Goal: Task Accomplishment & Management: Complete application form

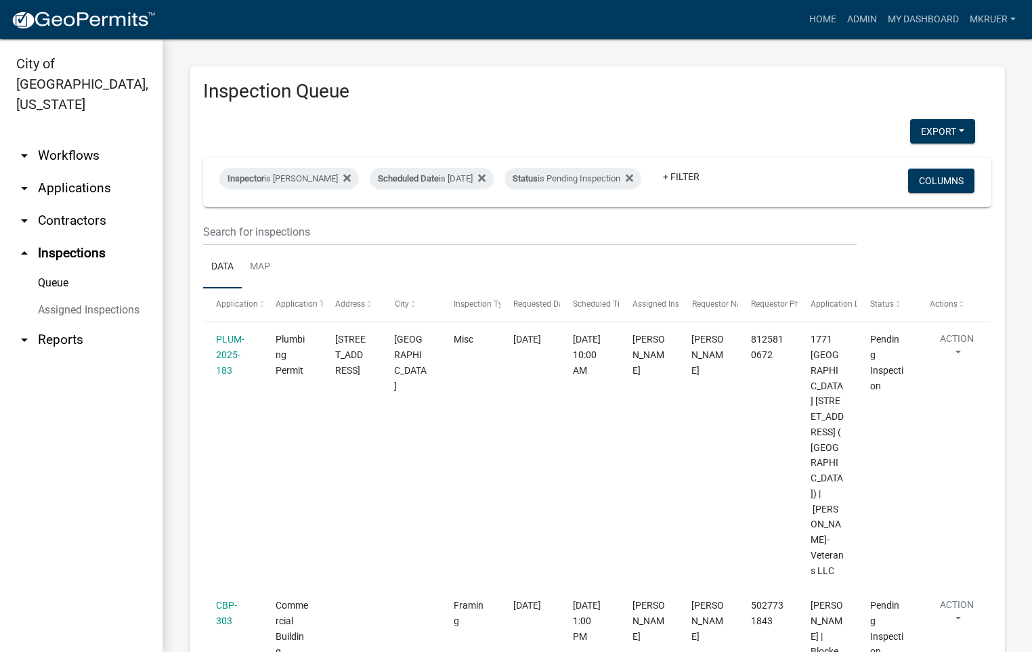
select select "fdb3bcc6-ce93-4663-8a18-5c08884dd177"
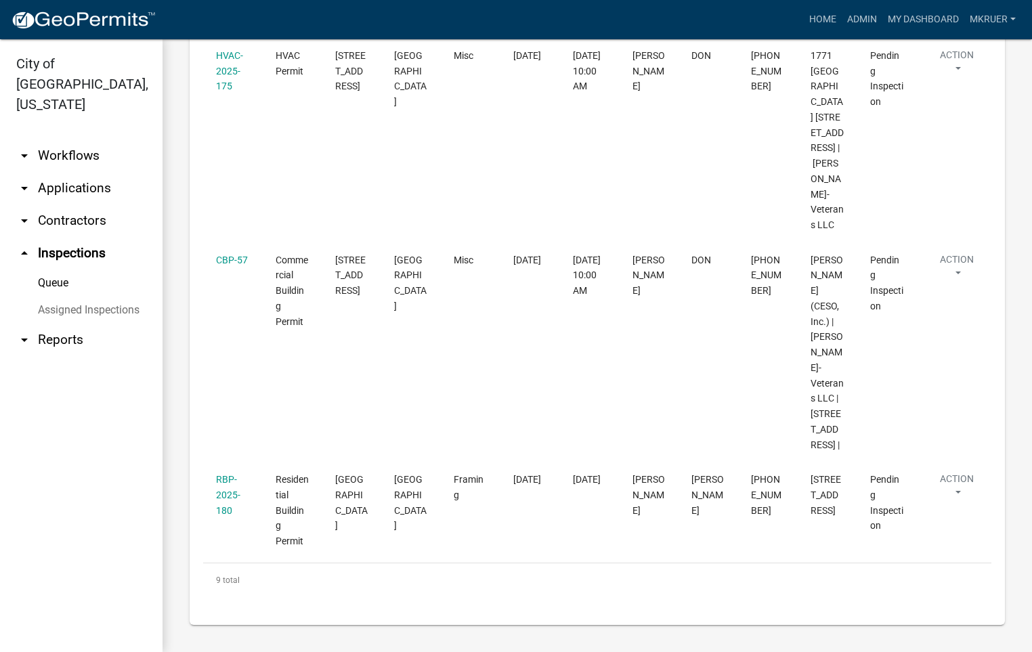
scroll to position [1351, 0]
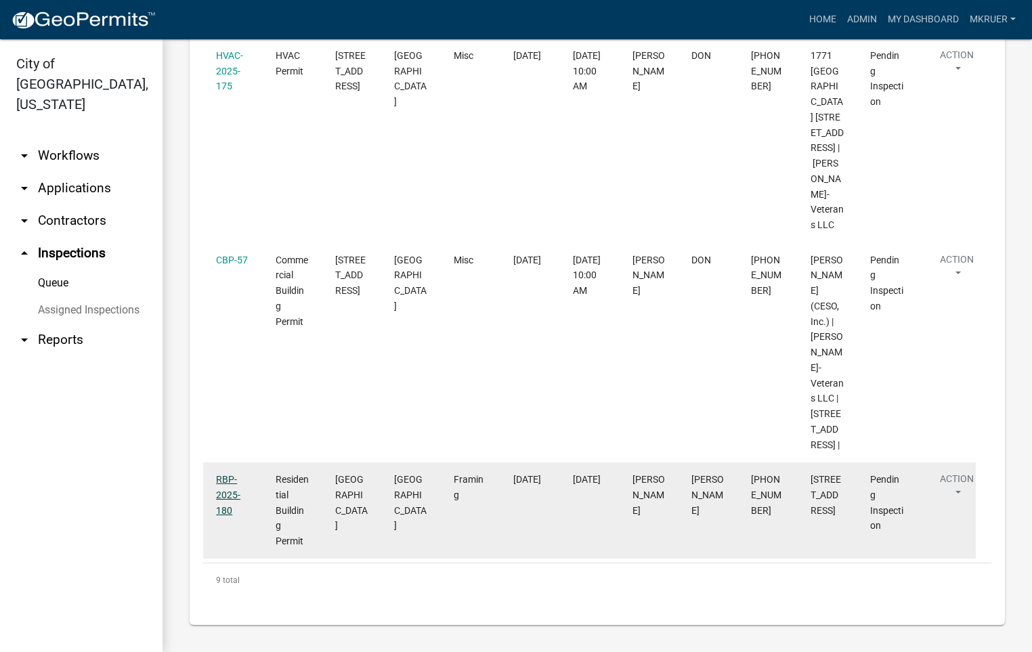
click at [225, 478] on link "RBP-2025-180" at bounding box center [228, 495] width 24 height 42
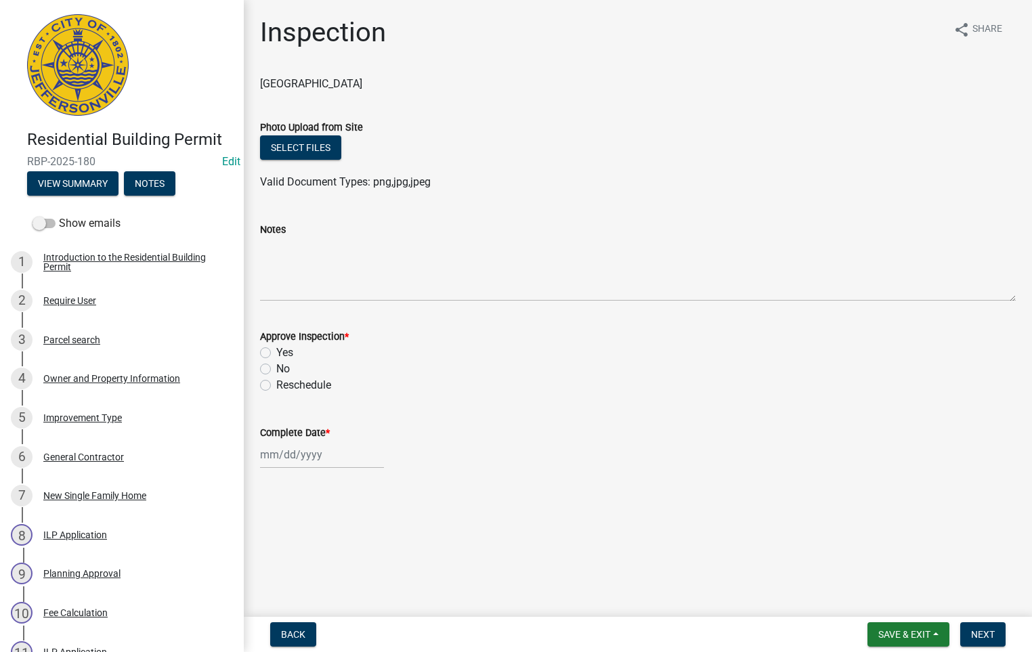
click at [276, 368] on label "No" at bounding box center [283, 369] width 14 height 16
click at [276, 368] on input "No" at bounding box center [280, 365] width 9 height 9
radio input "true"
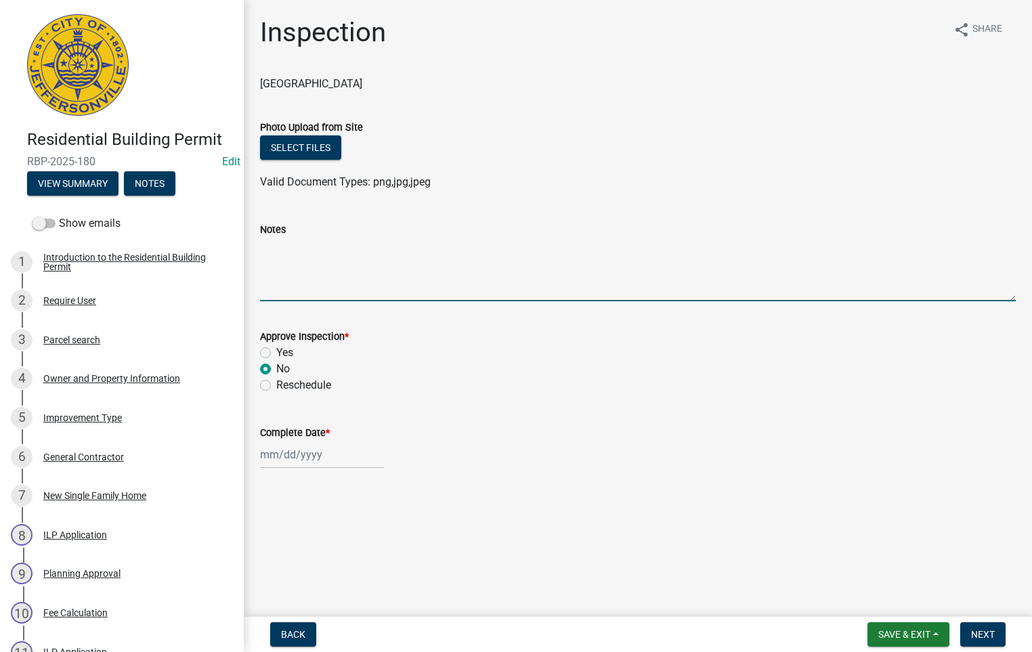
click at [269, 250] on textarea "Notes" at bounding box center [637, 270] width 755 height 64
click at [279, 260] on textarea "- 1000 lb straps -" at bounding box center [637, 270] width 755 height 64
type textarea "- 1000 lb straps - Missing hurricane tie in garage - Need one bolt & washer lef…"
click at [284, 460] on input "Complete Date *" at bounding box center [322, 455] width 124 height 28
select select "9"
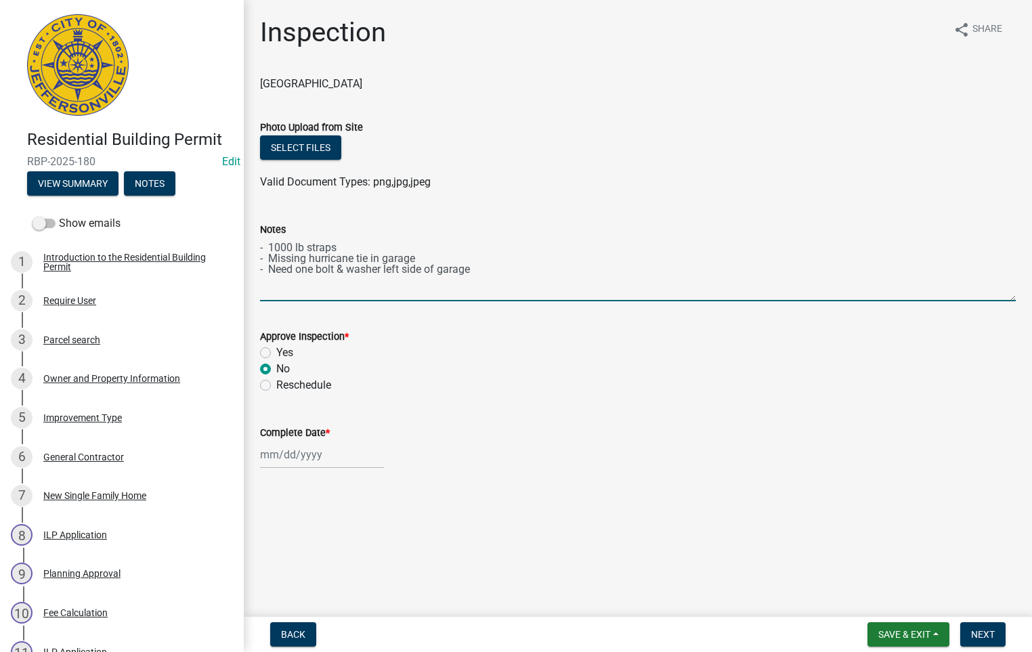
select select "2025"
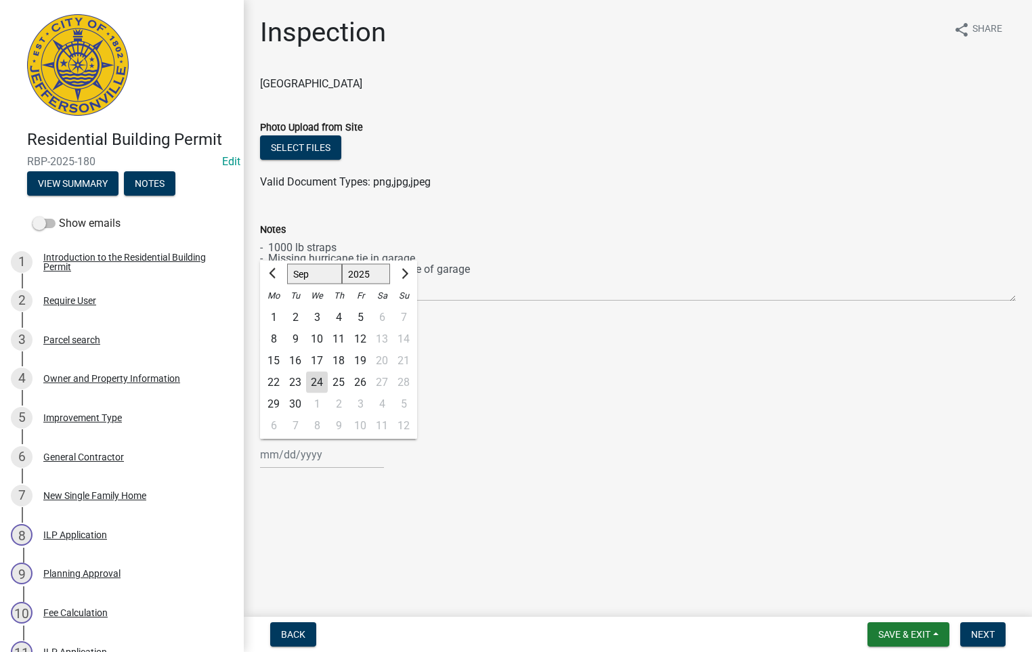
click at [315, 378] on div "24" at bounding box center [317, 383] width 22 height 22
type input "[DATE]"
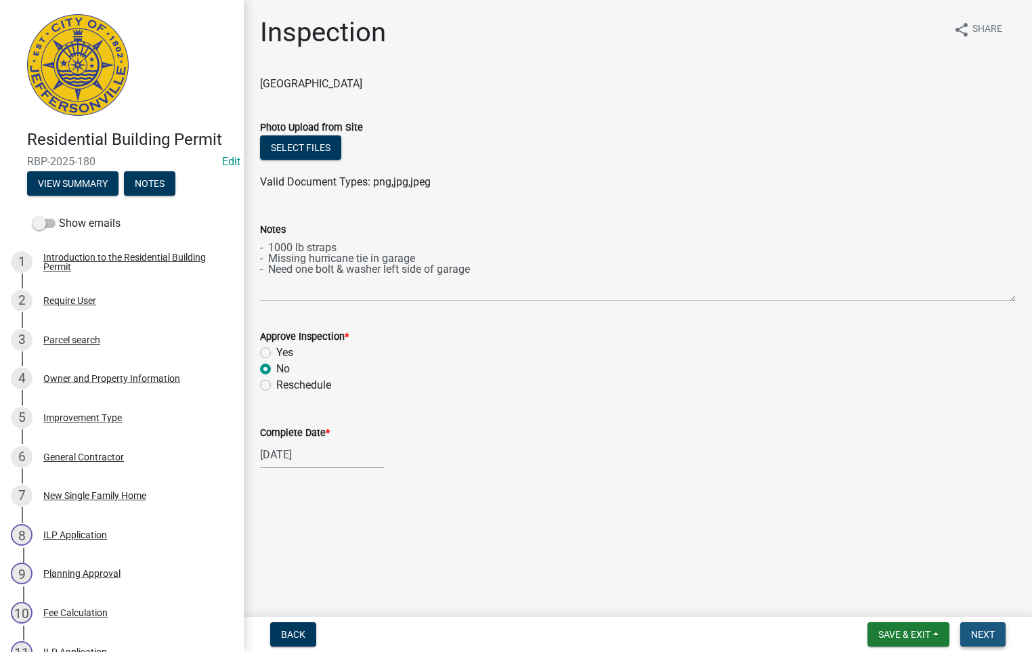
click at [975, 634] on span "Next" at bounding box center [983, 634] width 24 height 11
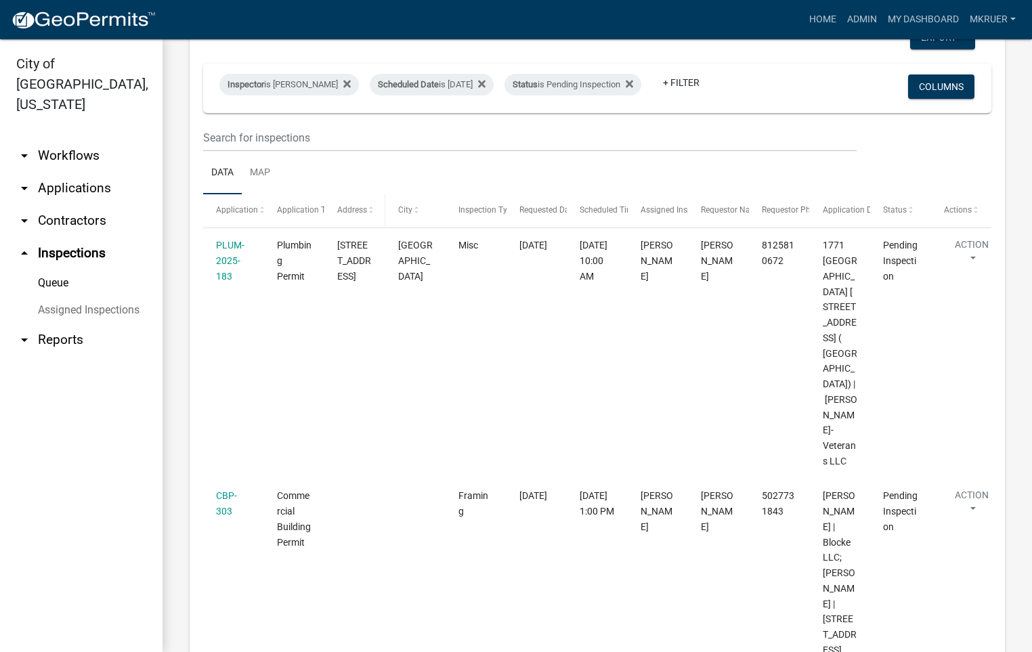
scroll to position [102, 0]
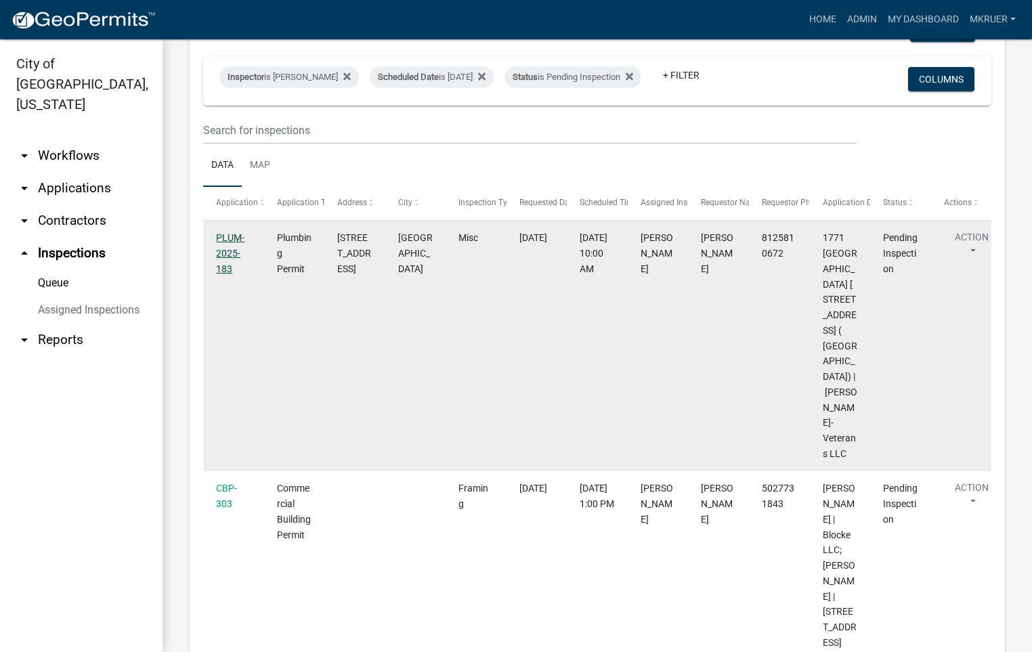
click at [224, 250] on link "PLUM-2025-183" at bounding box center [230, 253] width 28 height 42
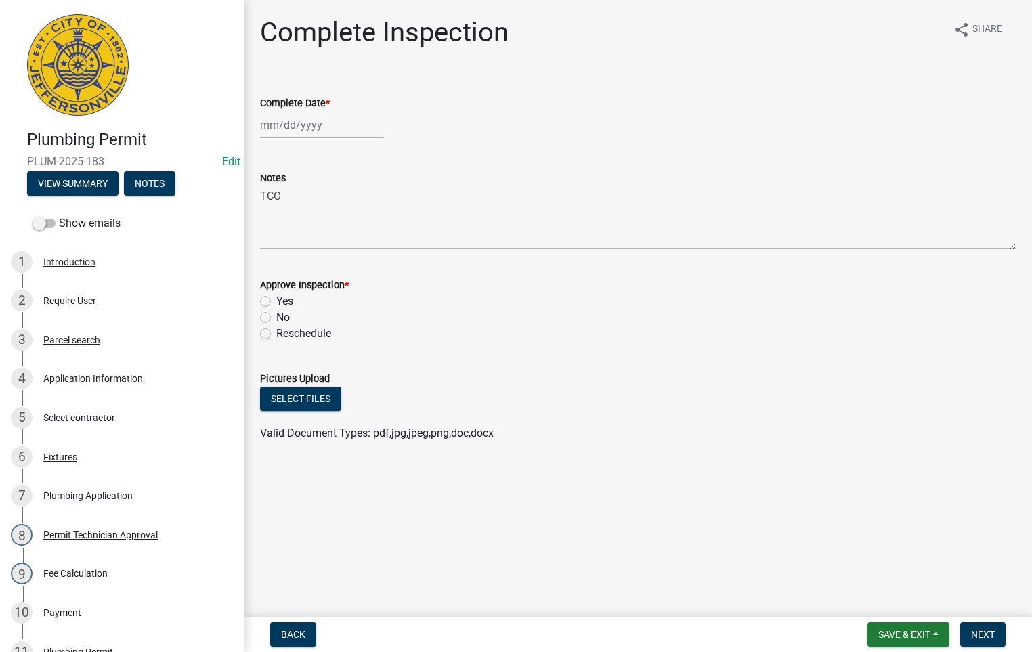
select select "9"
select select "2025"
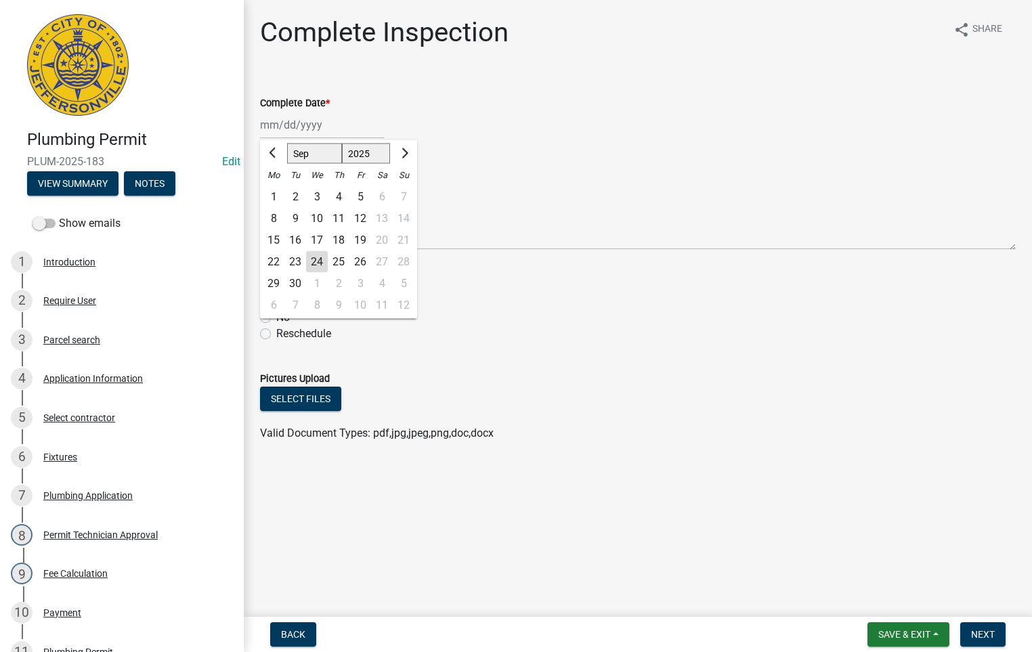
click at [307, 126] on div "[PERSON_NAME] Feb Mar Apr [PERSON_NAME][DATE] Oct Nov [DATE] 1526 1527 1528 152…" at bounding box center [322, 125] width 124 height 28
click at [317, 261] on div "24" at bounding box center [317, 262] width 22 height 22
type input "[DATE]"
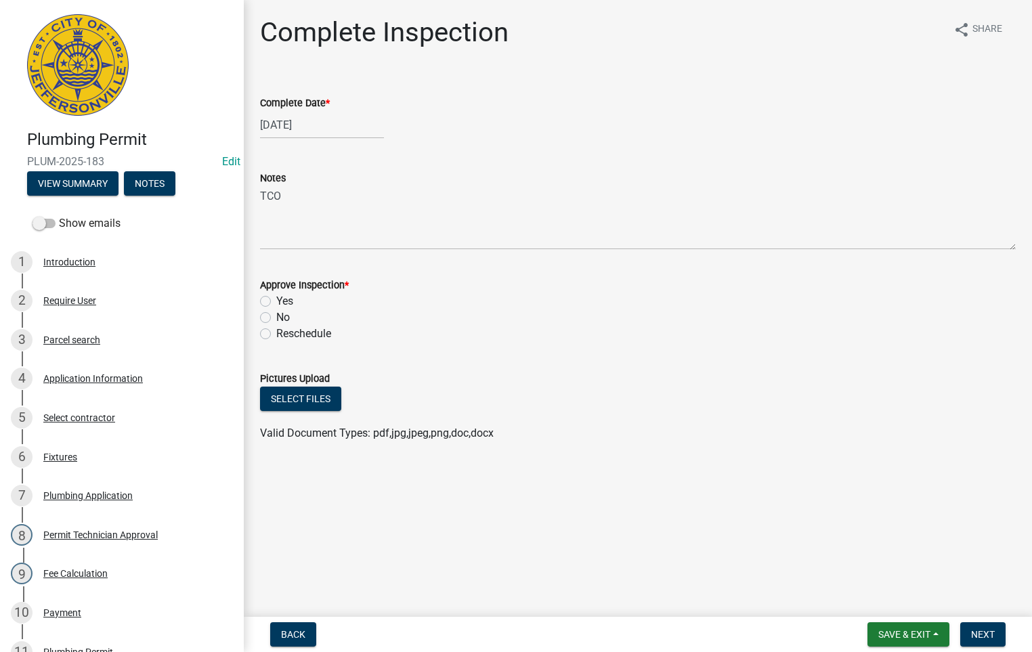
click at [276, 299] on label "Yes" at bounding box center [284, 301] width 17 height 16
click at [276, 299] on input "Yes" at bounding box center [280, 297] width 9 height 9
radio input "true"
click at [977, 632] on span "Next" at bounding box center [983, 634] width 24 height 11
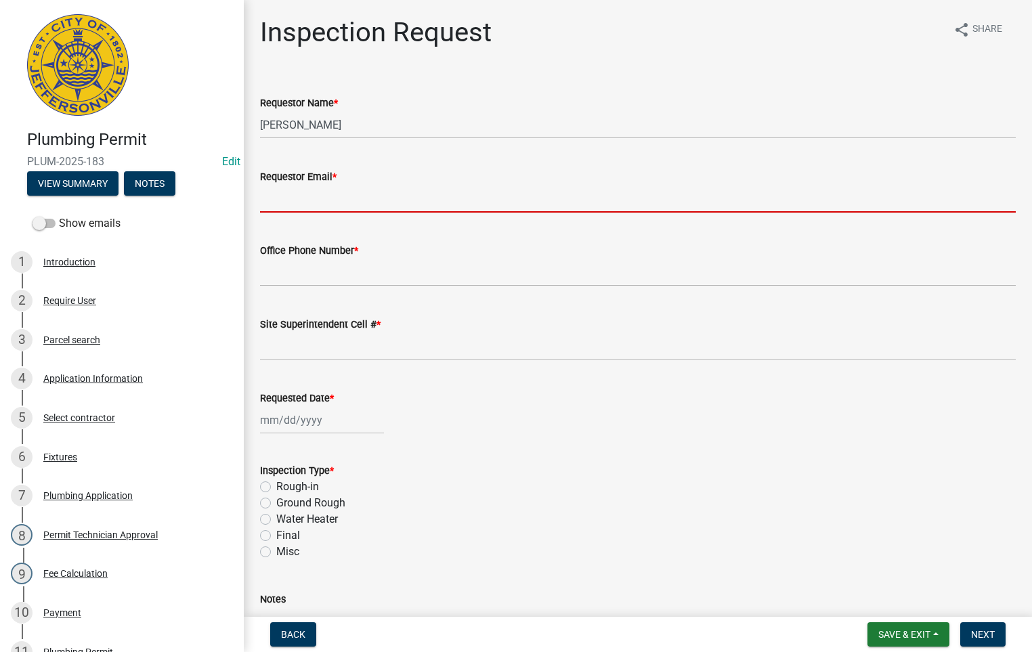
click at [319, 201] on input "Requestor Email *" at bounding box center [637, 199] width 755 height 28
type input "[EMAIL_ADDRESS][DOMAIN_NAME]"
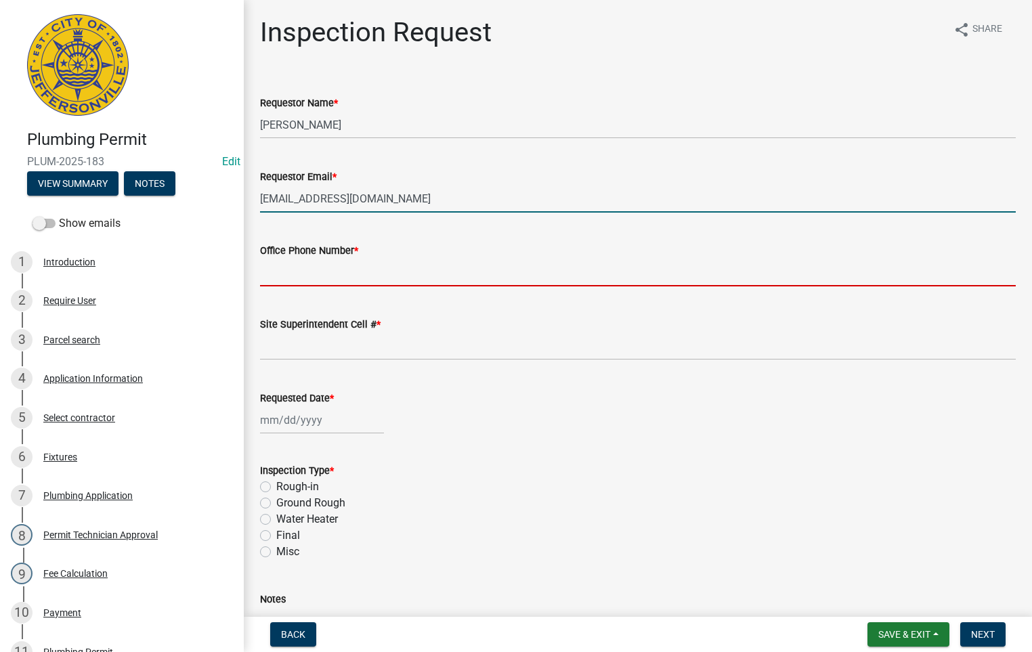
type input "5027731843"
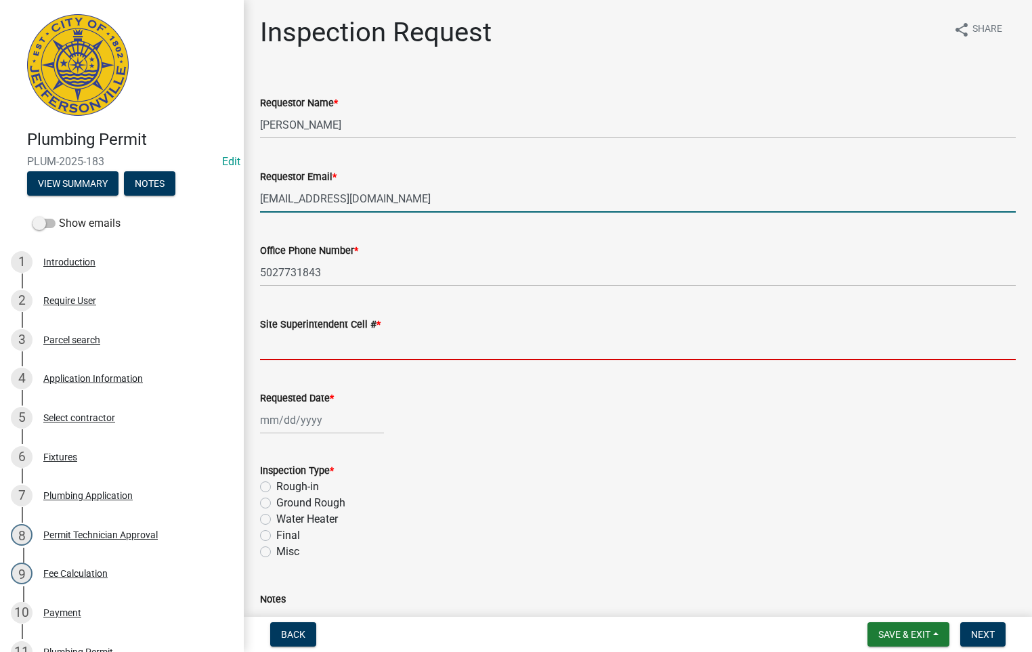
type input "5027731843"
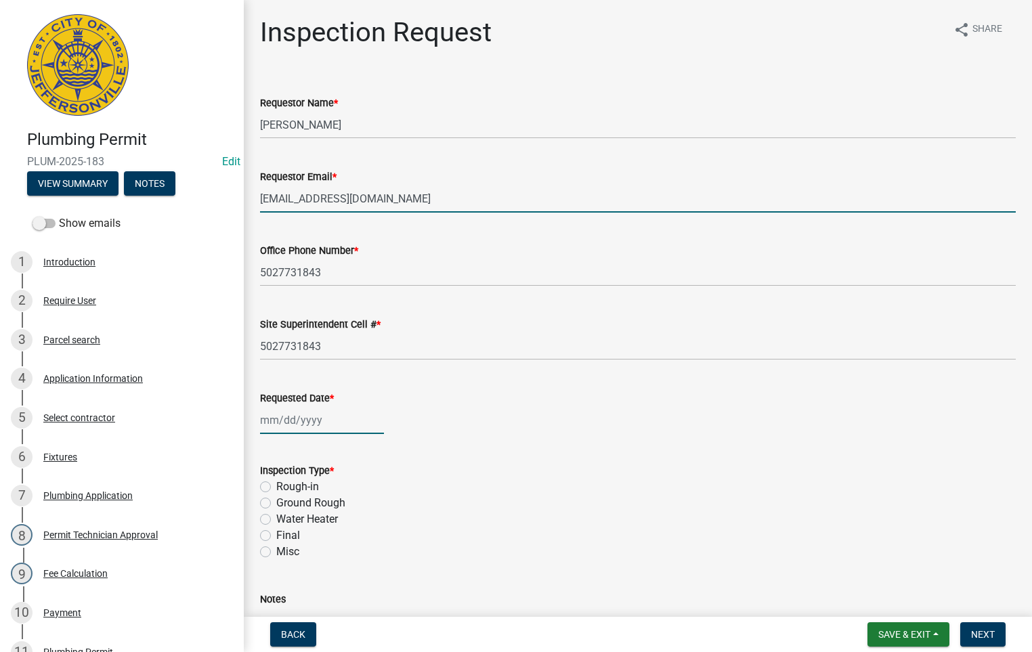
type input "[DATE]"
select select "9"
select select "2025"
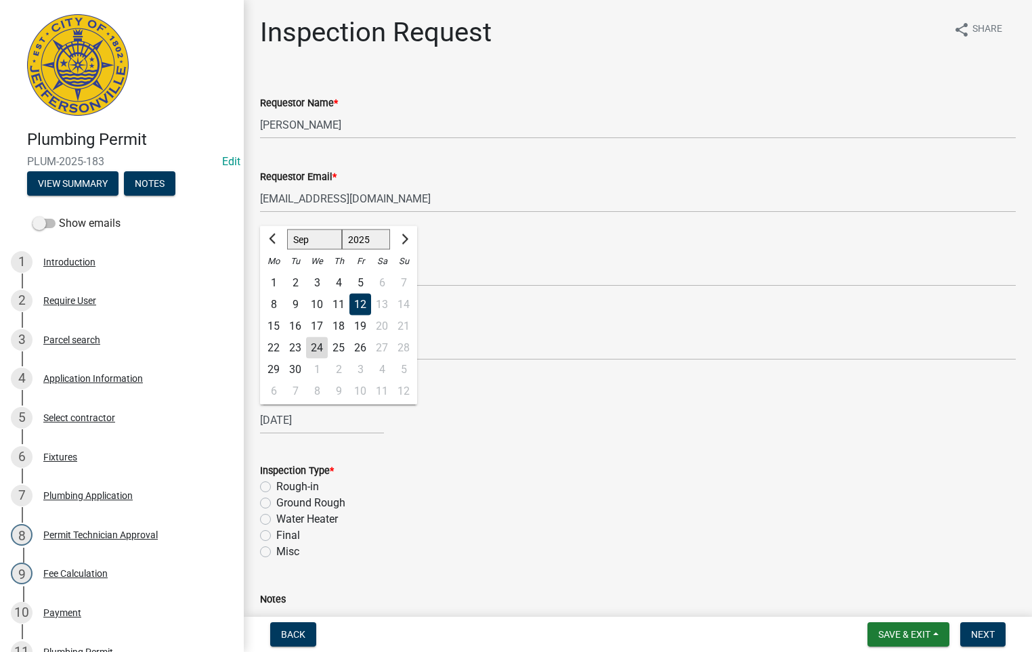
click at [336, 344] on div "25" at bounding box center [339, 348] width 22 height 22
type input "[DATE]"
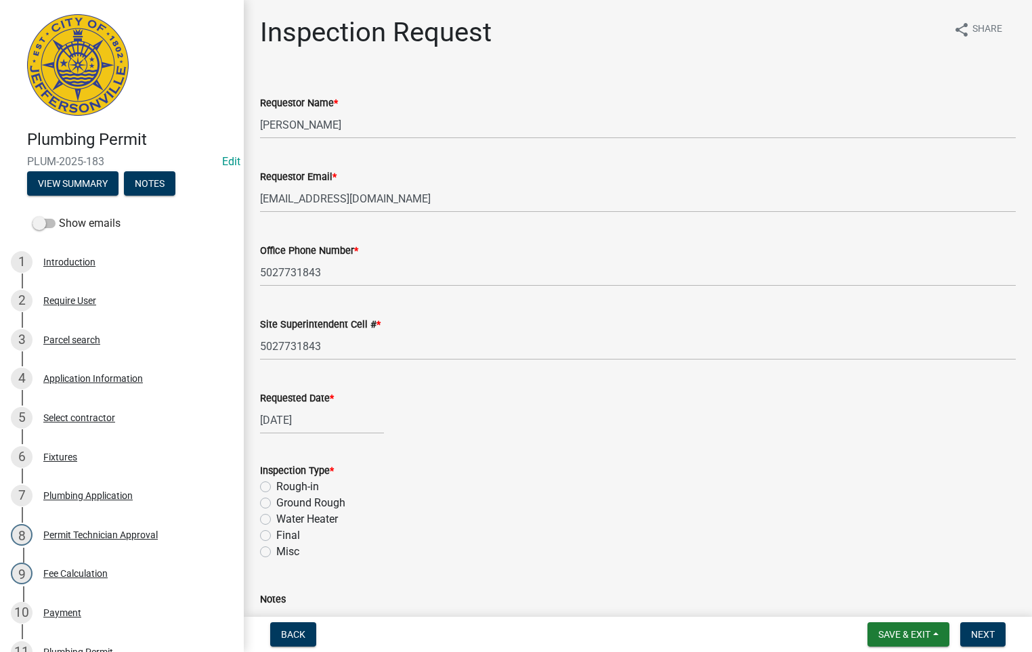
click at [276, 532] on label "Final" at bounding box center [288, 535] width 24 height 16
click at [276, 532] on input "Final" at bounding box center [280, 531] width 9 height 9
radio input "true"
click at [986, 638] on span "Next" at bounding box center [983, 634] width 24 height 11
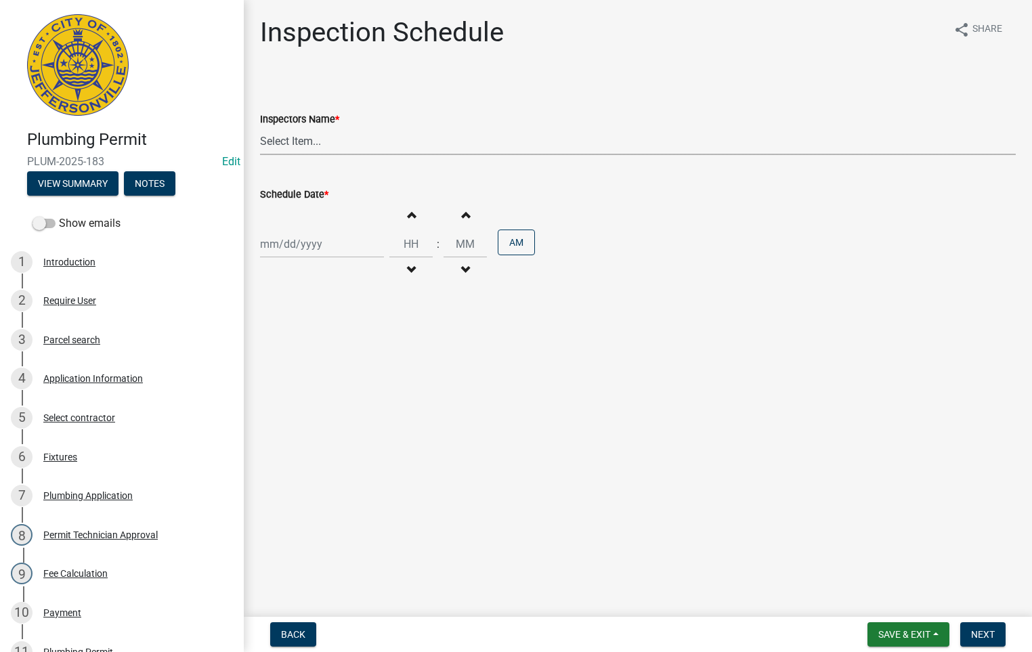
click at [311, 138] on select "Select Item... [PERSON_NAME] ([PERSON_NAME]) [PERSON_NAME] ([PERSON_NAME]) mkru…" at bounding box center [637, 141] width 755 height 28
select select "fdb3bcc6-ce93-4663-8a18-5c08884dd177"
click at [260, 127] on select "Select Item... [PERSON_NAME] ([PERSON_NAME]) [PERSON_NAME] ([PERSON_NAME]) mkru…" at bounding box center [637, 141] width 755 height 28
select select "9"
select select "2025"
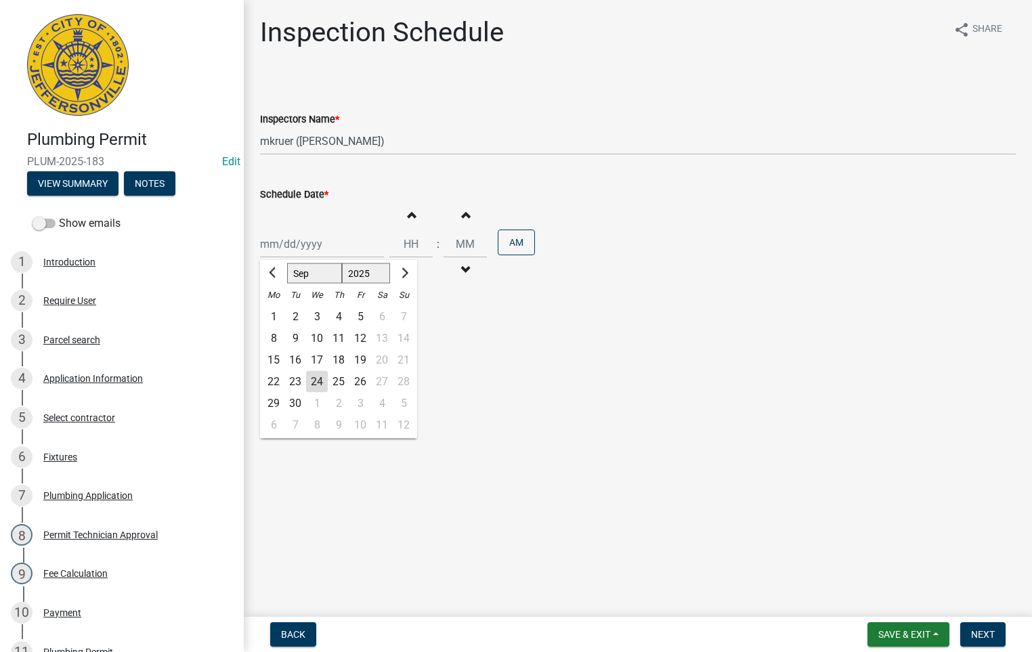
click at [340, 238] on div "[PERSON_NAME] Feb Mar Apr [PERSON_NAME][DATE] Oct Nov [DATE] 1526 1527 1528 152…" at bounding box center [322, 244] width 124 height 28
click at [339, 376] on div "25" at bounding box center [339, 382] width 22 height 22
type input "[DATE]"
click at [408, 217] on span "button" at bounding box center [411, 214] width 7 height 11
type input "01"
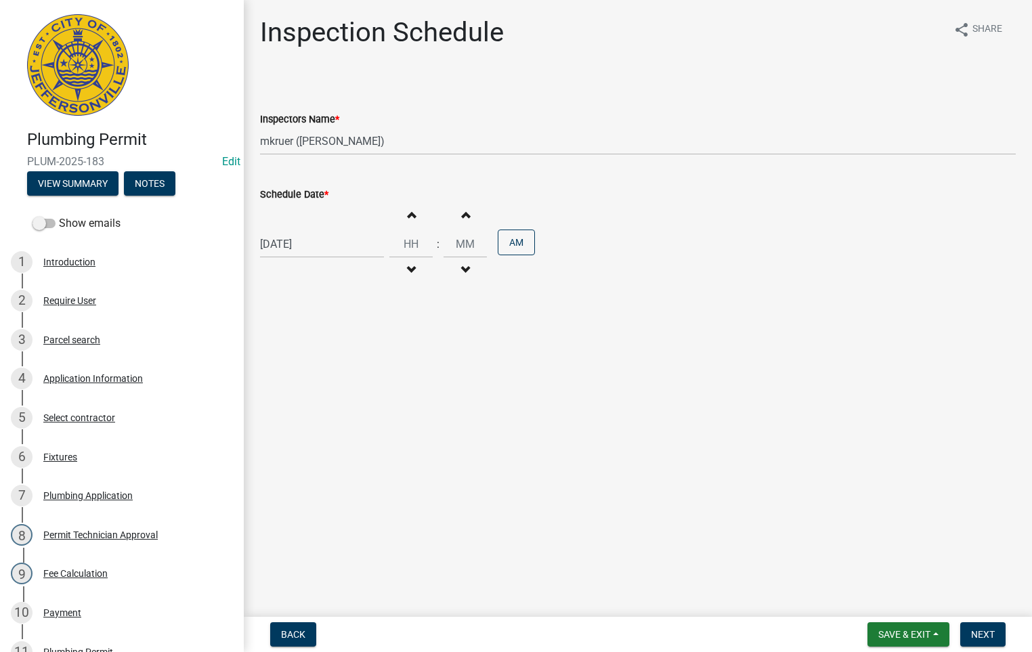
type input "00"
click at [408, 217] on span "button" at bounding box center [411, 214] width 7 height 11
type input "02"
click at [514, 246] on button "AM" at bounding box center [516, 242] width 37 height 26
click at [986, 632] on span "Next" at bounding box center [983, 634] width 24 height 11
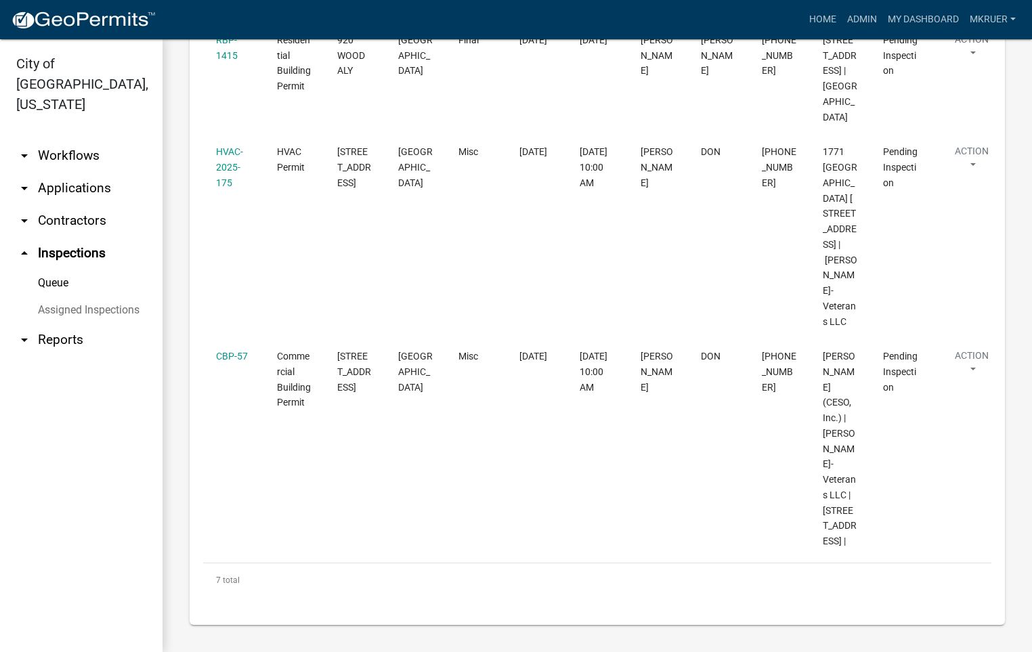
scroll to position [1004, 0]
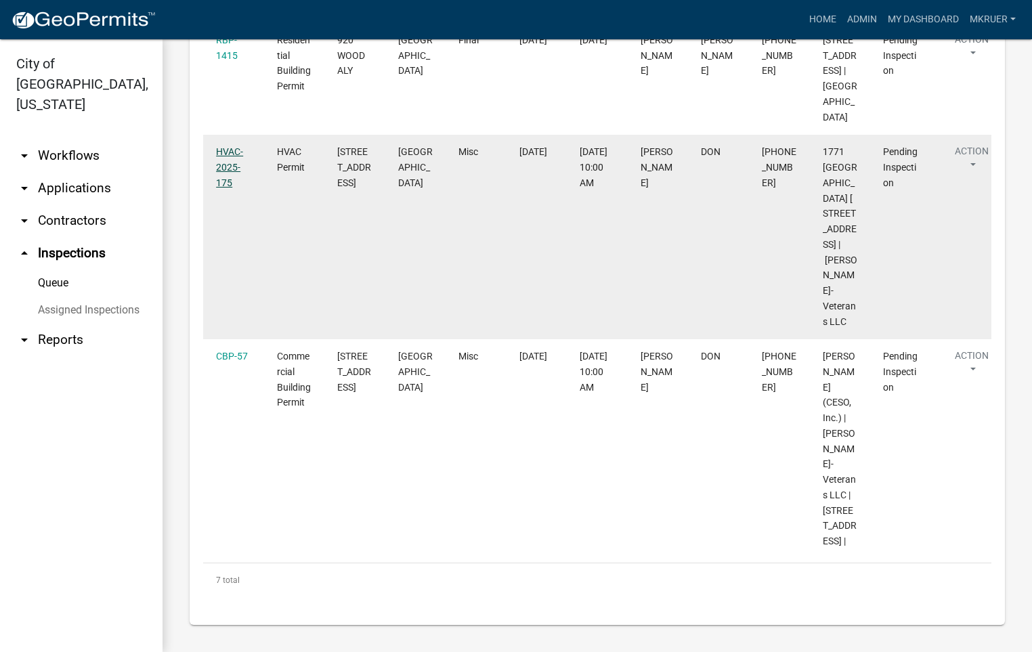
click at [226, 146] on link "HVAC-2025-175" at bounding box center [229, 167] width 27 height 42
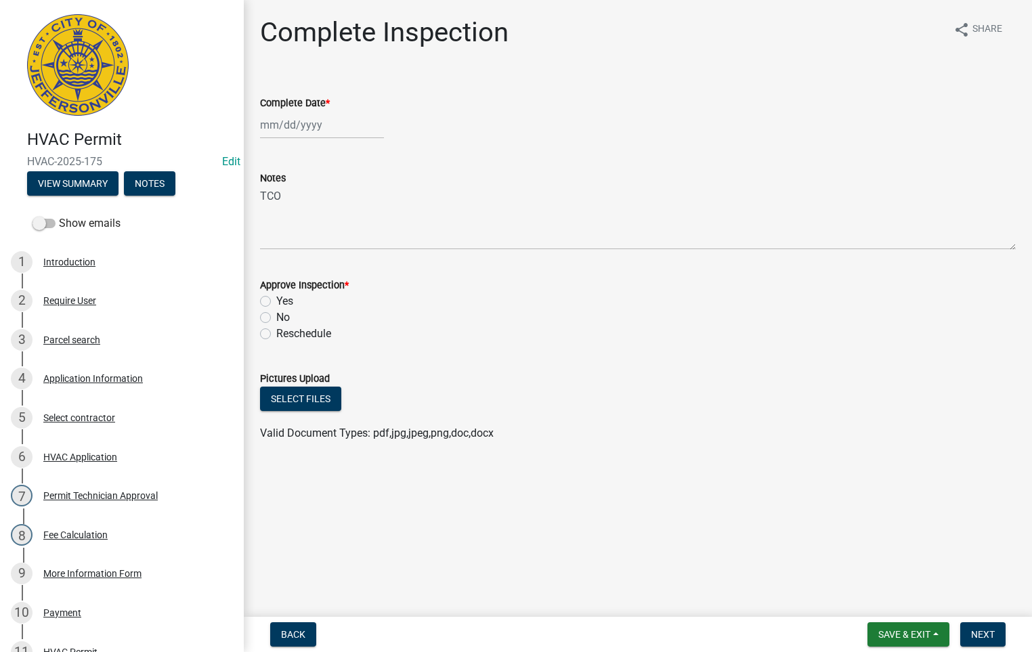
click at [317, 124] on div at bounding box center [322, 125] width 124 height 28
select select "9"
select select "2025"
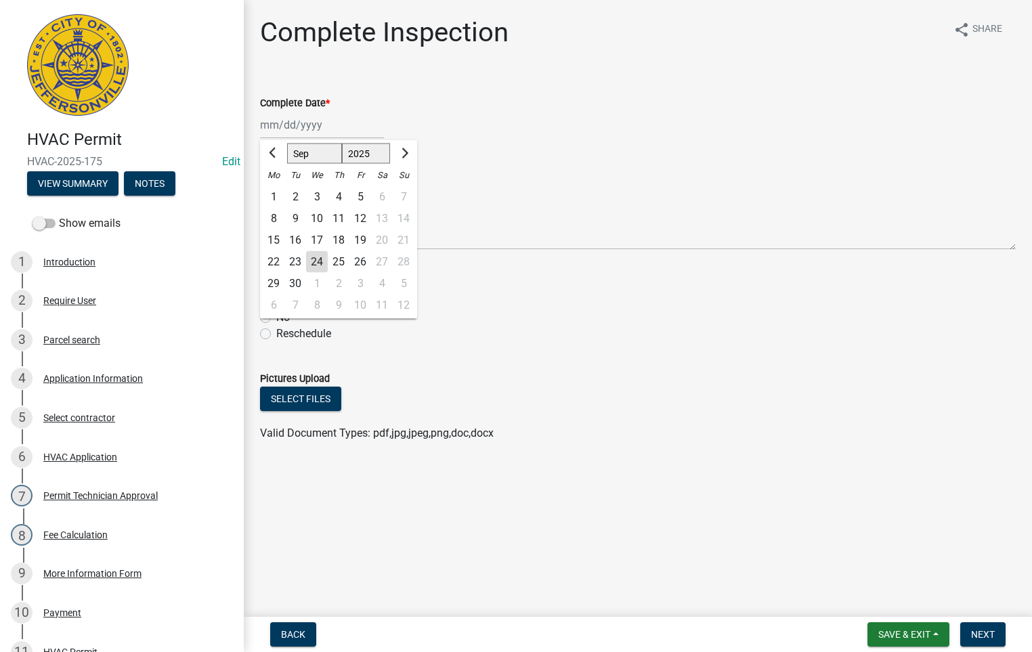
click at [317, 257] on div "24" at bounding box center [317, 262] width 22 height 22
type input "[DATE]"
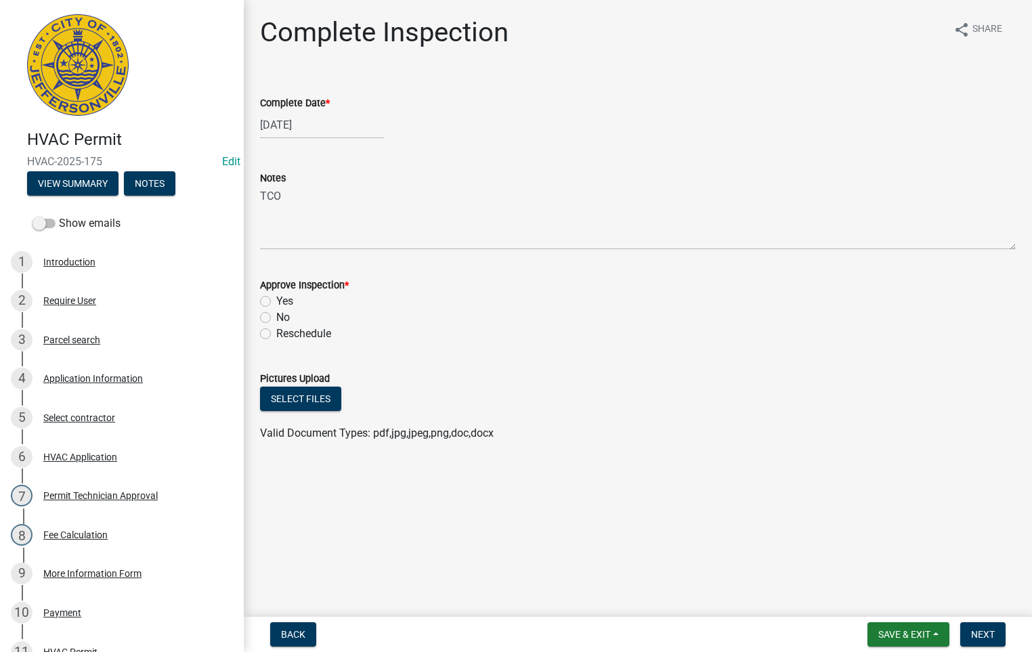
click at [276, 299] on label "Yes" at bounding box center [284, 301] width 17 height 16
click at [276, 299] on input "Yes" at bounding box center [280, 297] width 9 height 9
radio input "true"
click at [975, 636] on span "Next" at bounding box center [983, 634] width 24 height 11
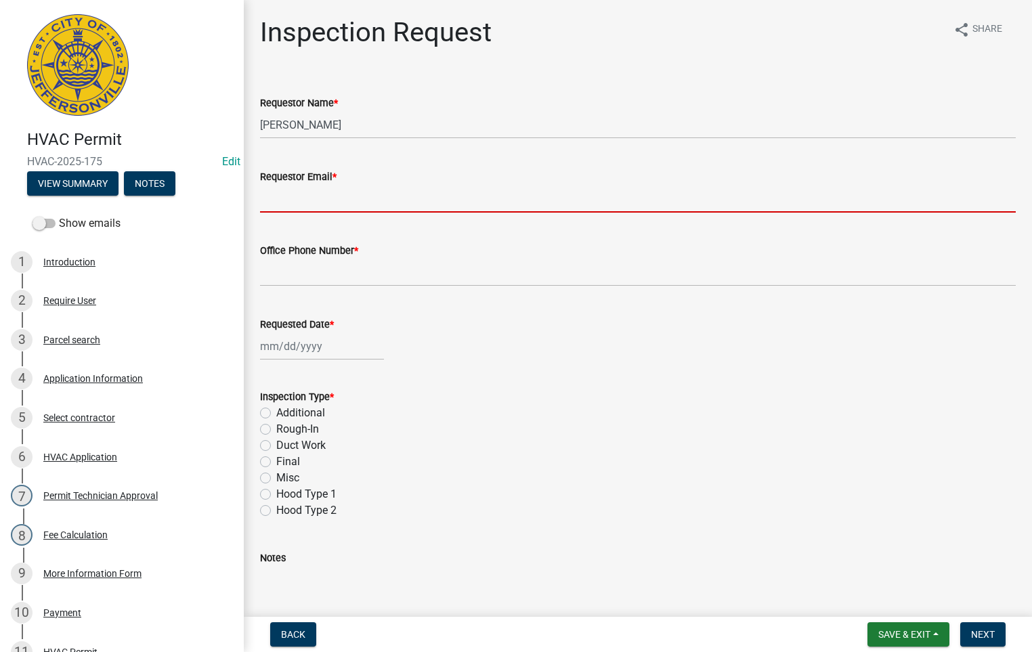
click at [343, 191] on input "Requestor Email *" at bounding box center [637, 199] width 755 height 28
type input "[EMAIL_ADDRESS][DOMAIN_NAME]"
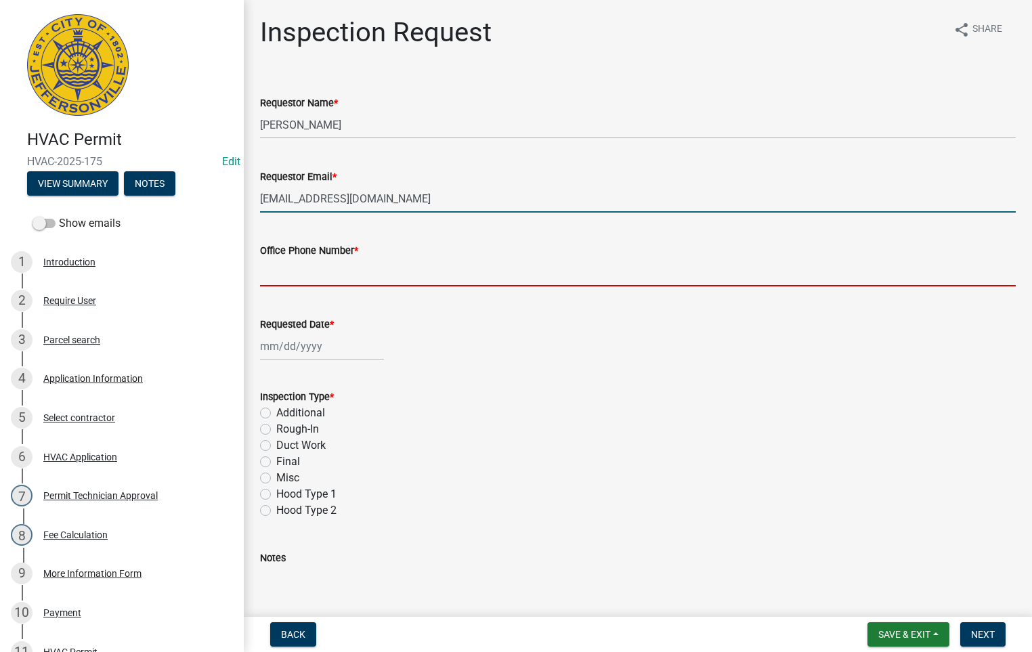
type input "5027731843"
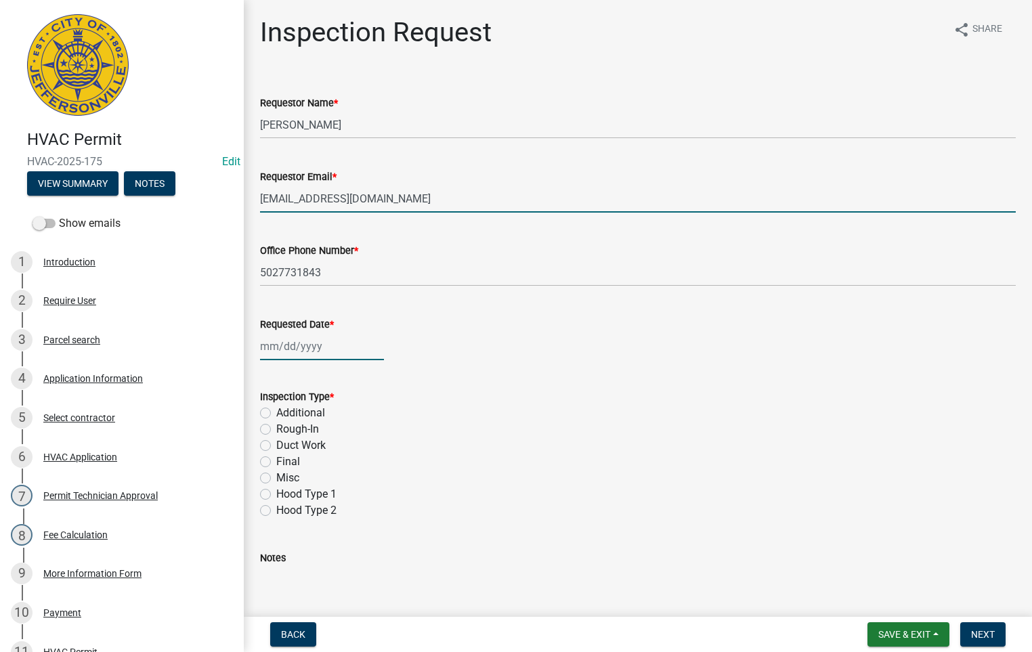
type input "[DATE]"
type input "5027731843"
select select "9"
select select "2025"
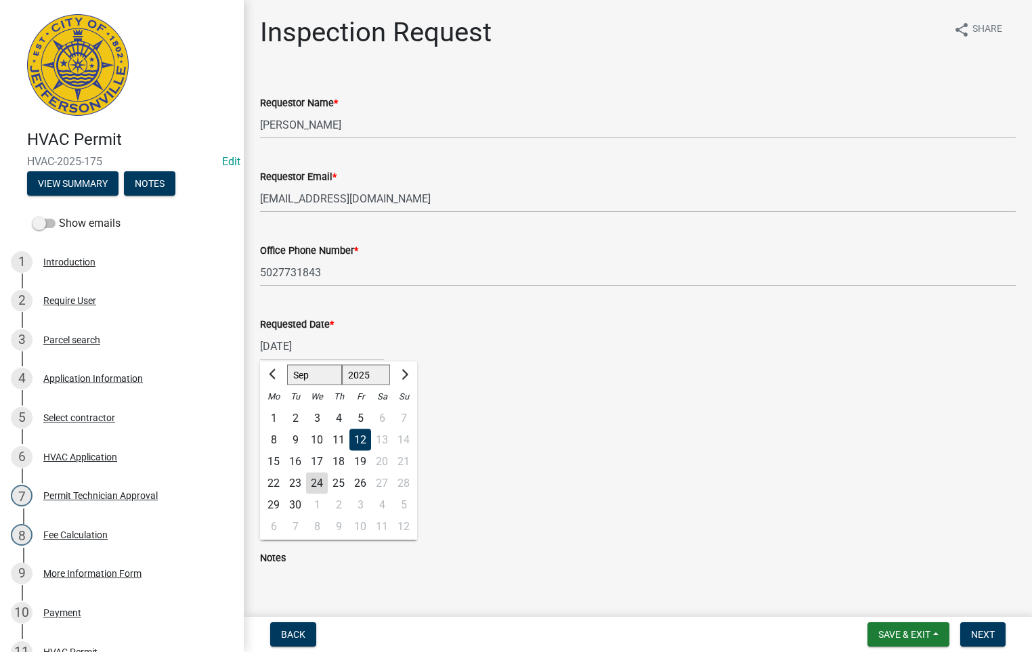
click at [340, 477] on div "25" at bounding box center [339, 484] width 22 height 22
type input "[DATE]"
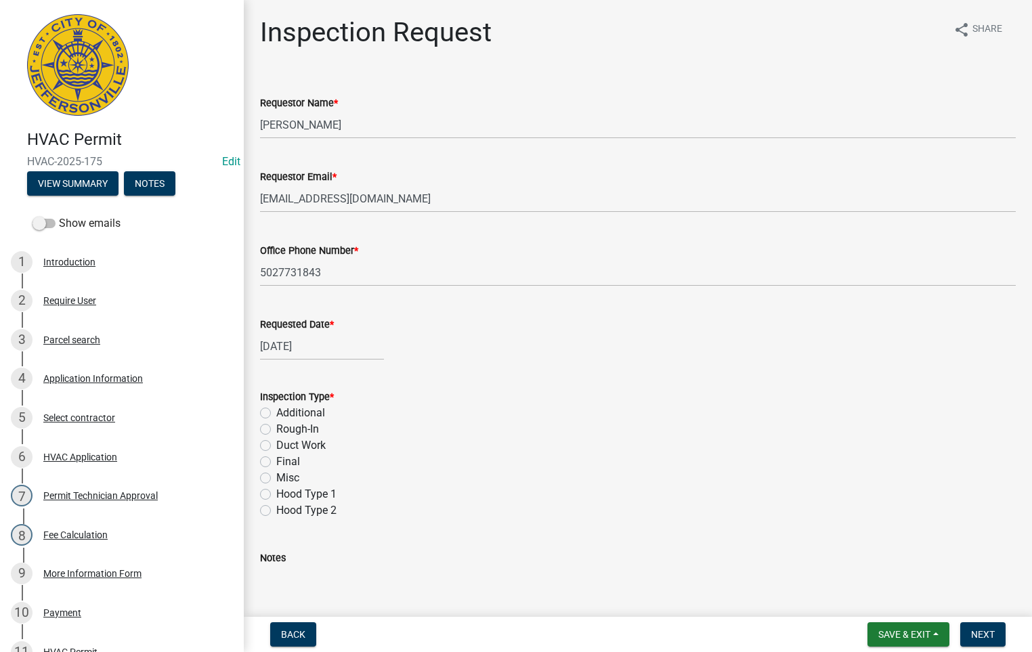
click at [276, 462] on label "Final" at bounding box center [288, 462] width 24 height 16
click at [276, 462] on input "Final" at bounding box center [280, 458] width 9 height 9
radio input "true"
click at [988, 634] on span "Next" at bounding box center [983, 634] width 24 height 11
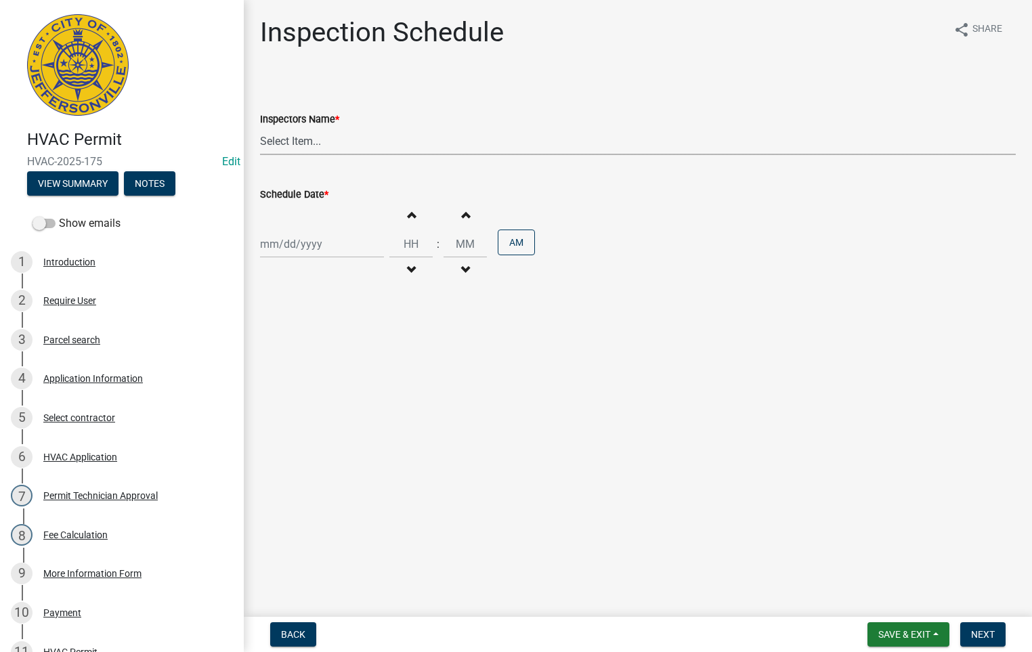
click at [284, 143] on select "Select Item... [PERSON_NAME] ([PERSON_NAME]) [PERSON_NAME] ([PERSON_NAME]) mkru…" at bounding box center [637, 141] width 755 height 28
select select "fdb3bcc6-ce93-4663-8a18-5c08884dd177"
click at [260, 127] on select "Select Item... [PERSON_NAME] ([PERSON_NAME]) [PERSON_NAME] ([PERSON_NAME]) mkru…" at bounding box center [637, 141] width 755 height 28
select select "9"
select select "2025"
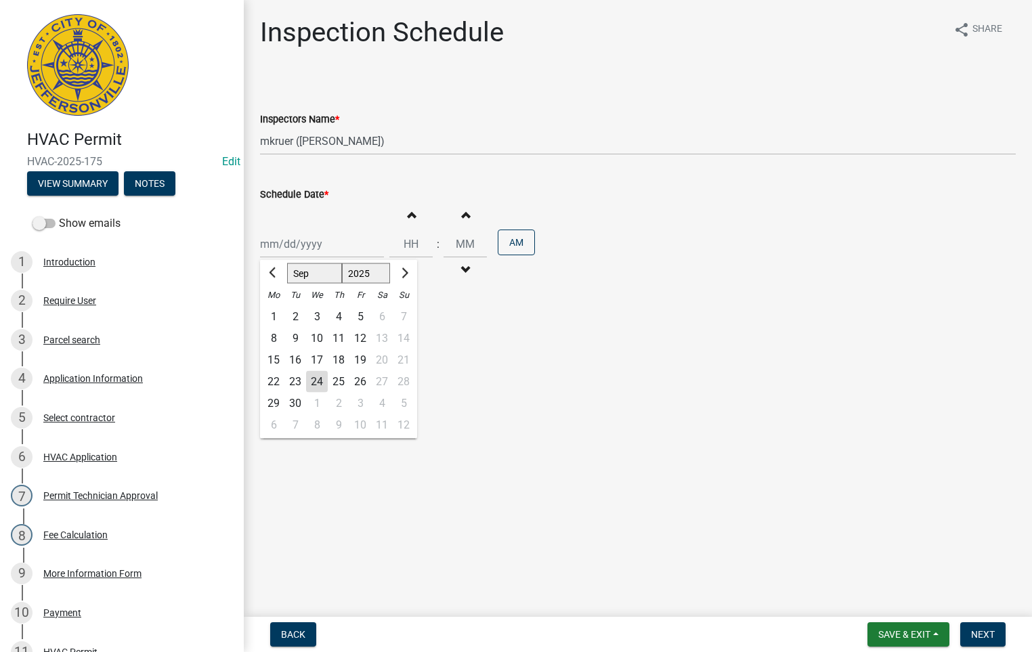
click at [294, 244] on div "[PERSON_NAME] Feb Mar Apr [PERSON_NAME][DATE] Oct Nov [DATE] 1526 1527 1528 152…" at bounding box center [322, 244] width 124 height 28
click at [340, 378] on div "25" at bounding box center [339, 382] width 22 height 22
type input "[DATE]"
click at [408, 215] on span "button" at bounding box center [411, 214] width 7 height 11
type input "01"
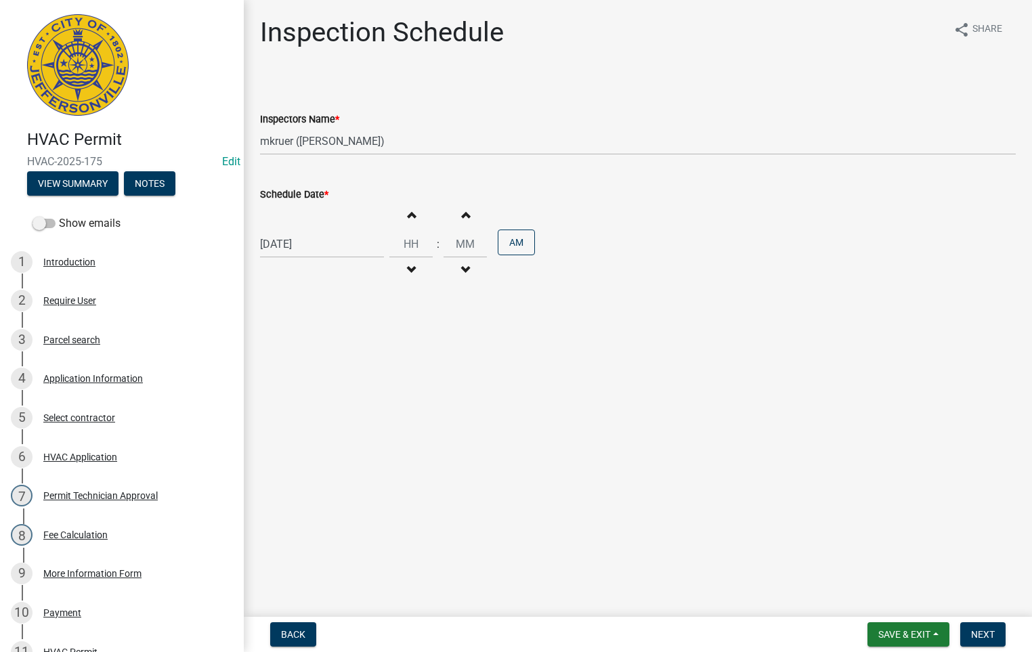
type input "00"
click at [408, 215] on span "button" at bounding box center [411, 214] width 7 height 11
type input "02"
click at [516, 242] on button "AM" at bounding box center [516, 242] width 37 height 26
click at [985, 636] on span "Next" at bounding box center [983, 634] width 24 height 11
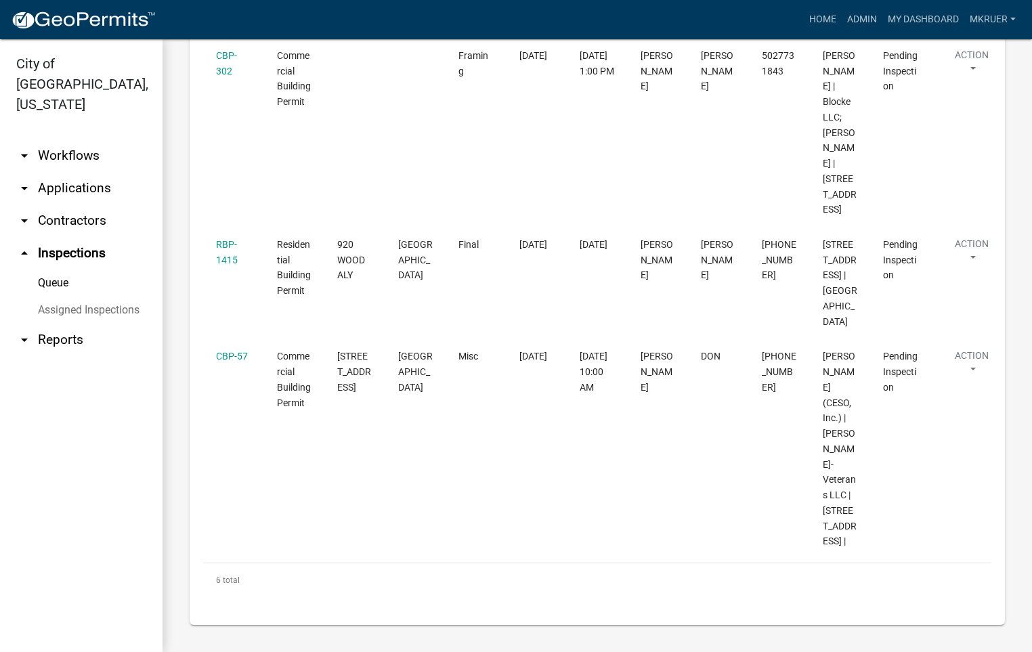
scroll to position [711, 0]
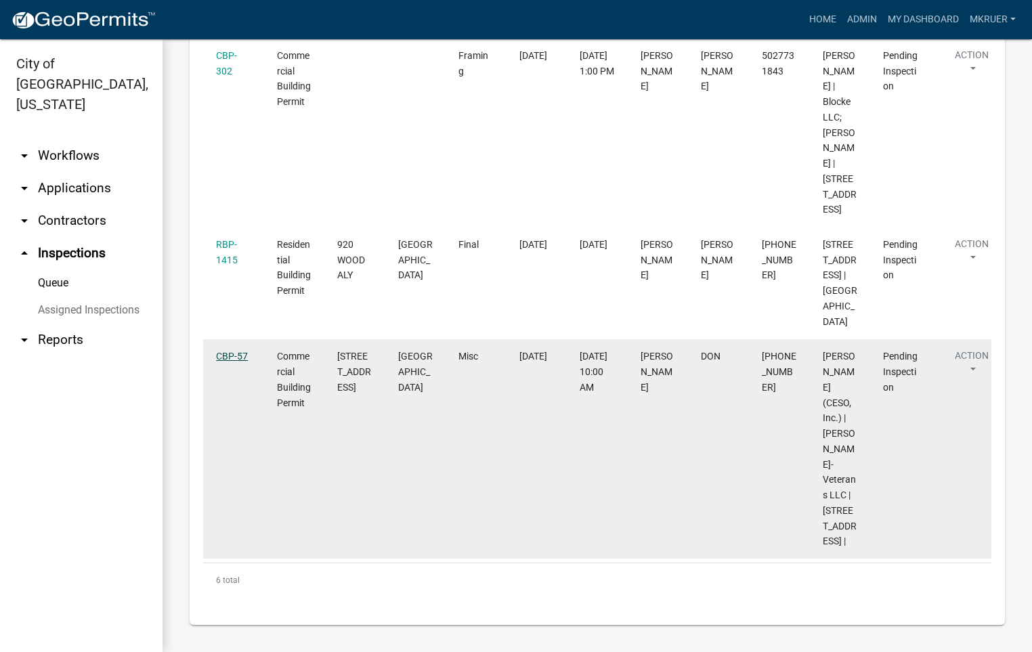
click at [230, 361] on link "CBP-57" at bounding box center [232, 356] width 32 height 11
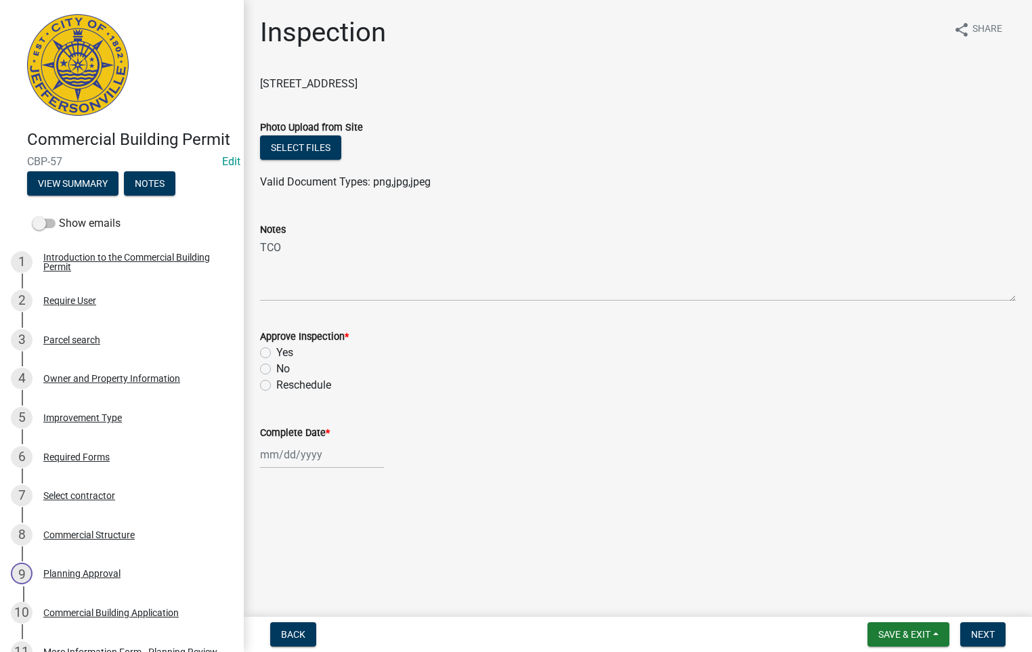
click at [276, 353] on label "Yes" at bounding box center [284, 353] width 17 height 16
click at [276, 353] on input "Yes" at bounding box center [280, 349] width 9 height 9
radio input "true"
click at [976, 632] on span "Next" at bounding box center [983, 634] width 24 height 11
click at [290, 458] on div at bounding box center [322, 455] width 124 height 28
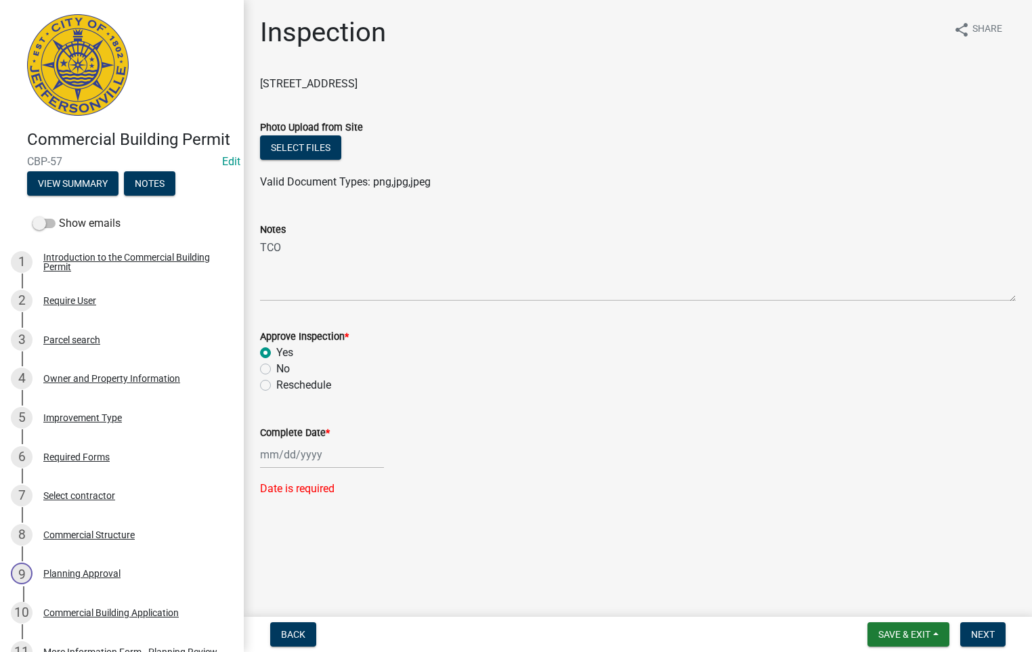
select select "9"
select select "2025"
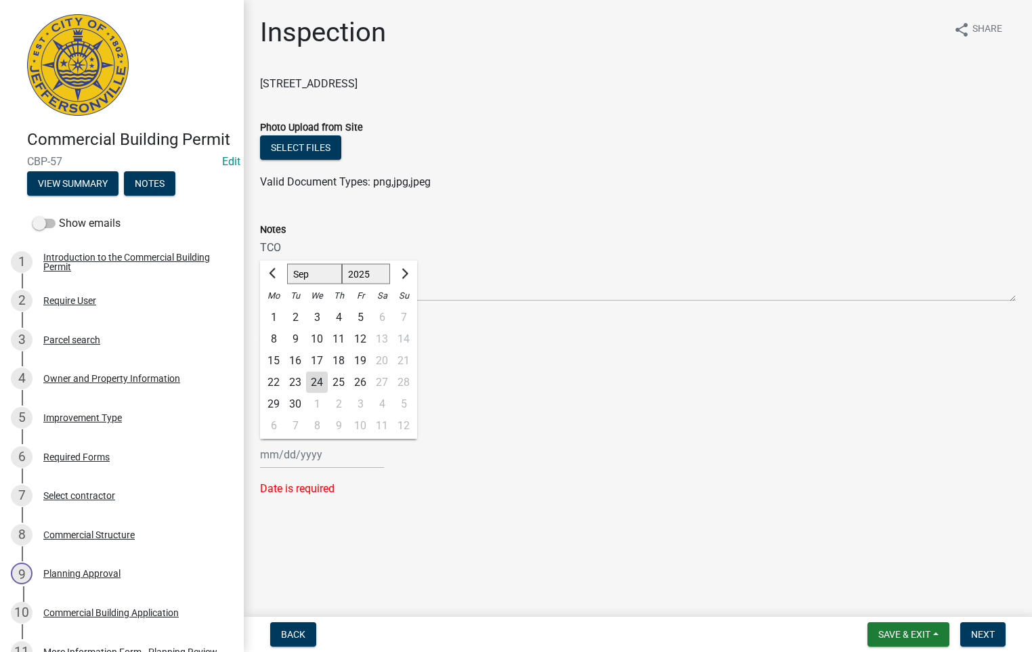
click at [320, 382] on div "24" at bounding box center [317, 383] width 22 height 22
type input "[DATE]"
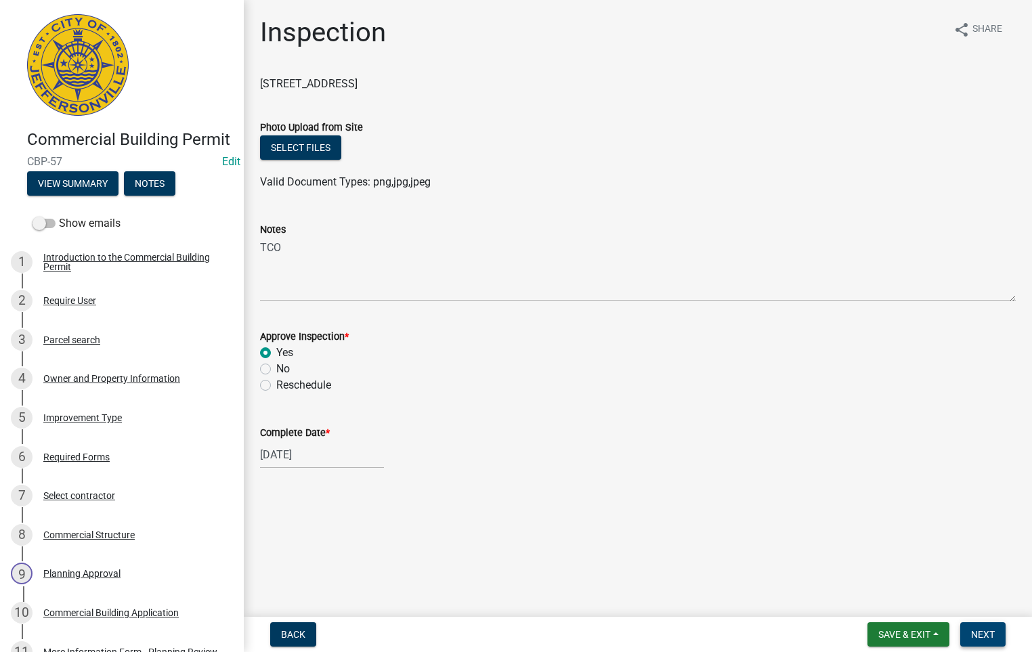
click at [979, 636] on span "Next" at bounding box center [983, 634] width 24 height 11
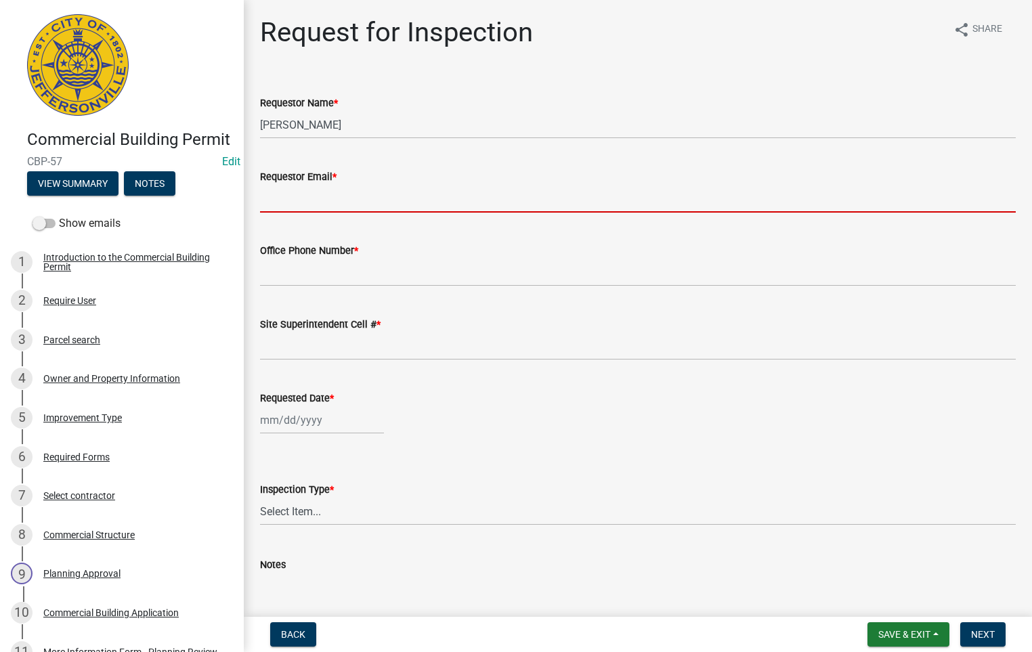
click at [320, 196] on input "Requestor Email *" at bounding box center [637, 199] width 755 height 28
type input "[EMAIL_ADDRESS][DOMAIN_NAME]"
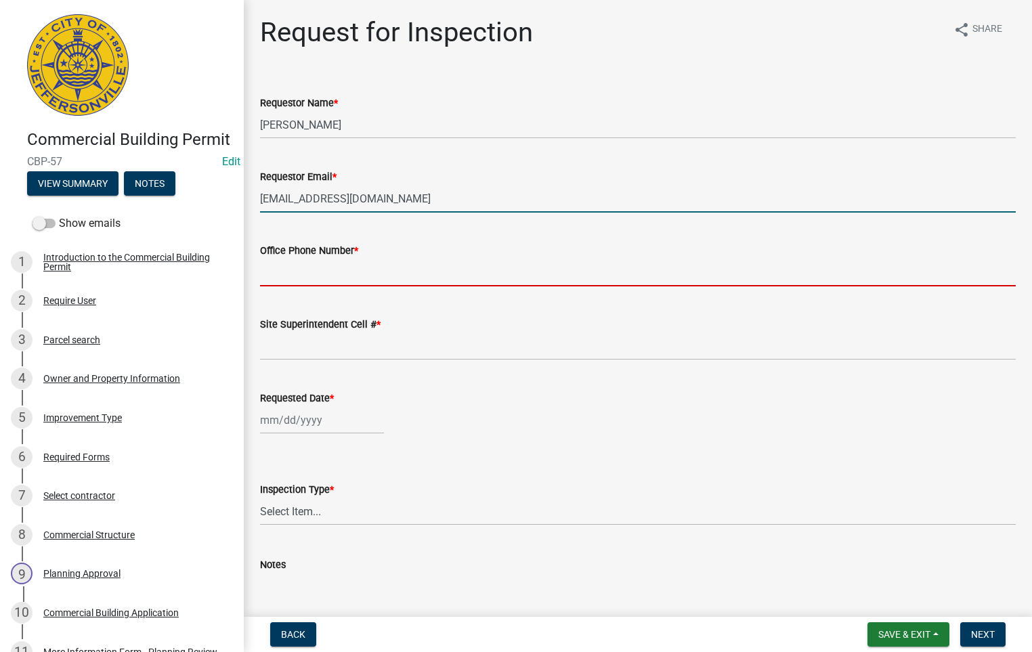
type input "5027731843"
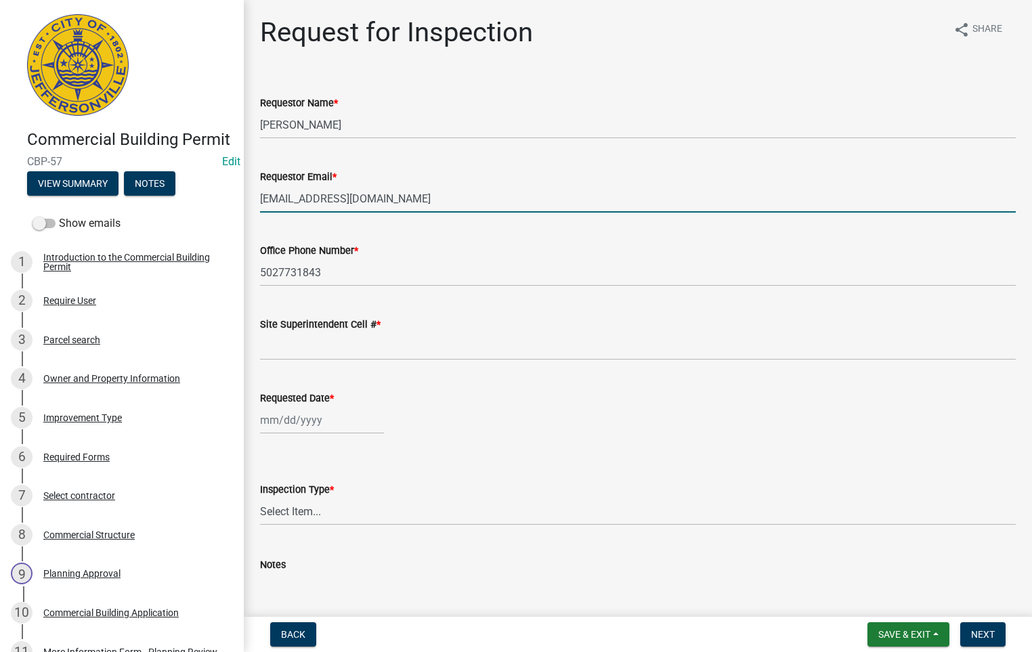
type input "5027731843"
type input "[DATE]"
select select "9"
select select "2025"
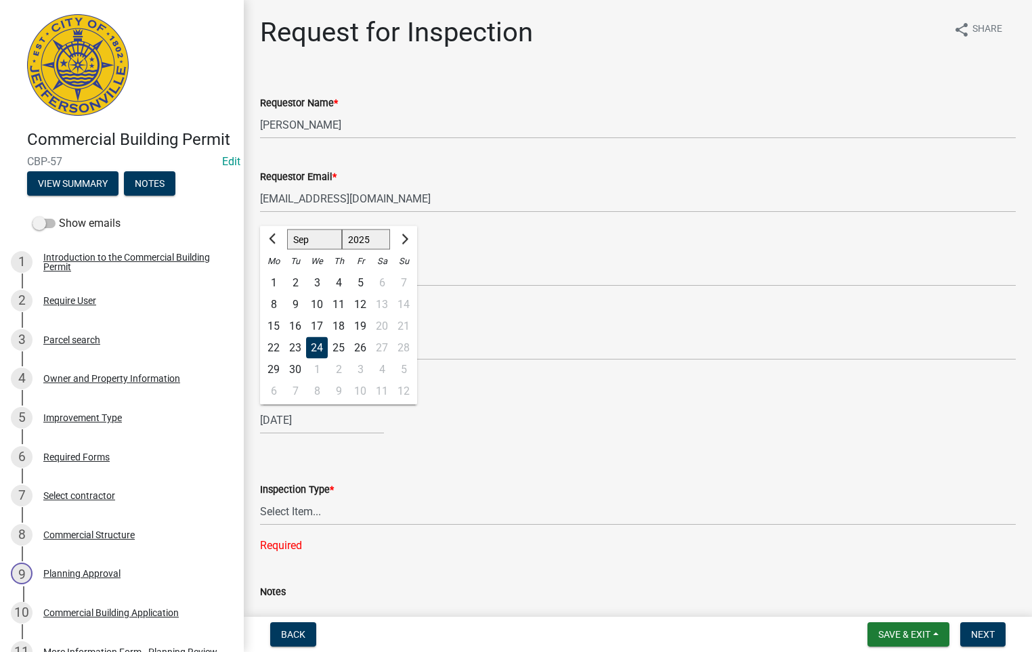
click at [337, 351] on div "25" at bounding box center [339, 348] width 22 height 22
type input "[DATE]"
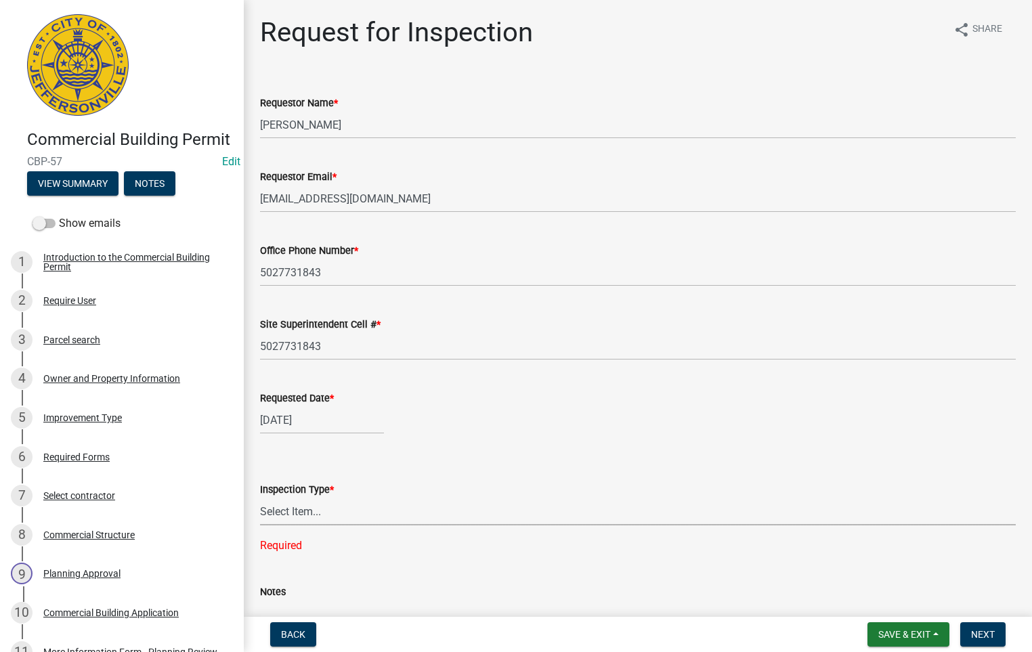
click at [305, 508] on select "Select Item... Footer Foundation Framing Final Misc" at bounding box center [637, 512] width 755 height 28
click at [260, 498] on select "Select Item... Footer Foundation Framing Final Misc" at bounding box center [637, 512] width 755 height 28
select select "8ea0f6e5-dde7-4881-a999-02519822ccbf"
click at [981, 634] on span "Next" at bounding box center [983, 634] width 24 height 11
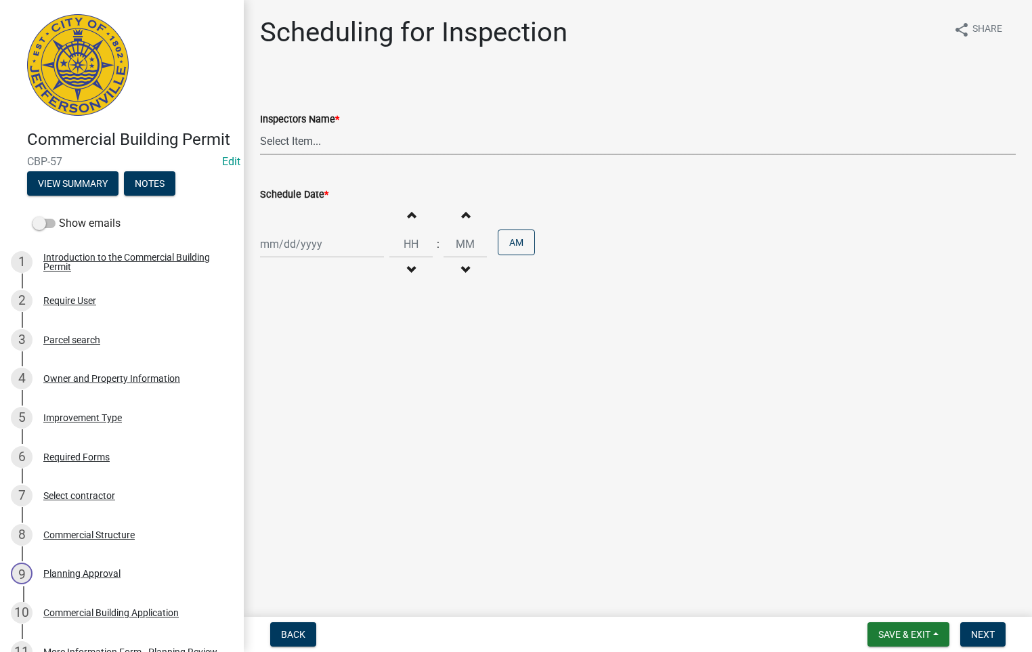
click at [307, 135] on select "Select Item... [PERSON_NAME] ([PERSON_NAME]) [PERSON_NAME] ([PERSON_NAME]) mkru…" at bounding box center [637, 141] width 755 height 28
select select "fdb3bcc6-ce93-4663-8a18-5c08884dd177"
click at [260, 127] on select "Select Item... [PERSON_NAME] ([PERSON_NAME]) [PERSON_NAME] ([PERSON_NAME]) mkru…" at bounding box center [637, 141] width 755 height 28
click at [287, 244] on div at bounding box center [322, 244] width 124 height 28
select select "9"
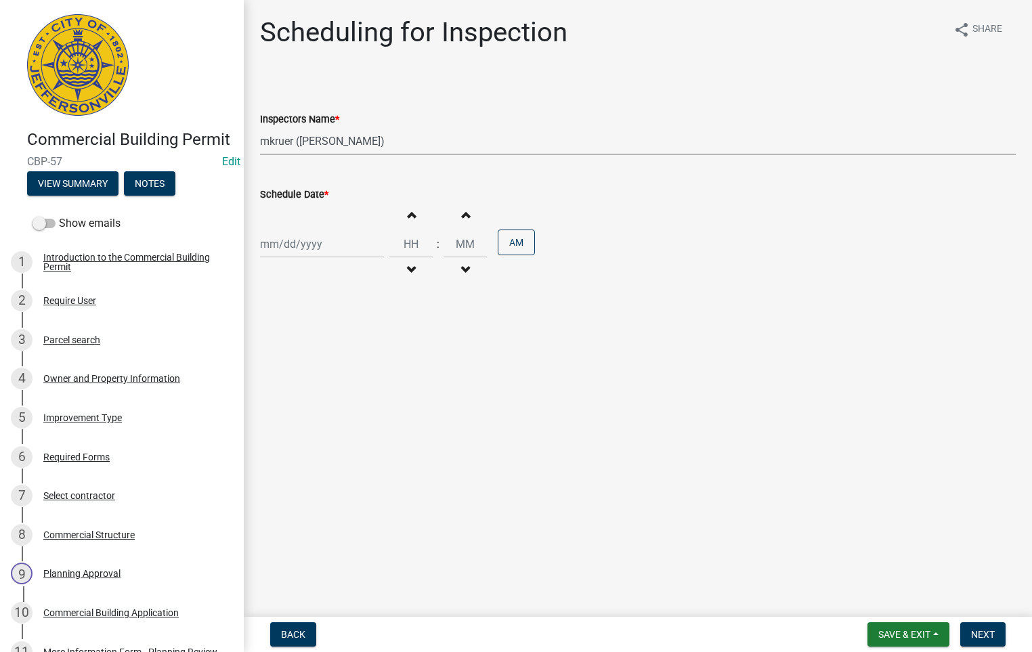
select select "2025"
click at [340, 382] on div "25" at bounding box center [339, 382] width 22 height 22
type input "[DATE]"
click at [408, 216] on span "button" at bounding box center [411, 214] width 7 height 11
type input "01"
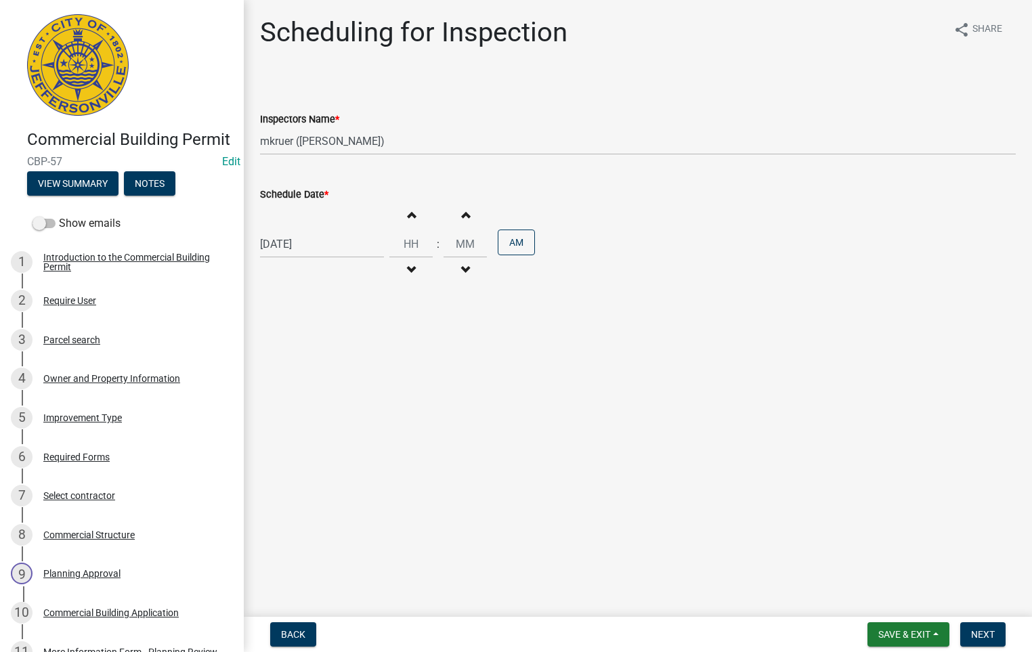
type input "00"
click at [408, 216] on span "button" at bounding box center [411, 214] width 7 height 11
type input "02"
click at [508, 244] on button "AM" at bounding box center [516, 242] width 37 height 26
click at [986, 632] on span "Next" at bounding box center [983, 634] width 24 height 11
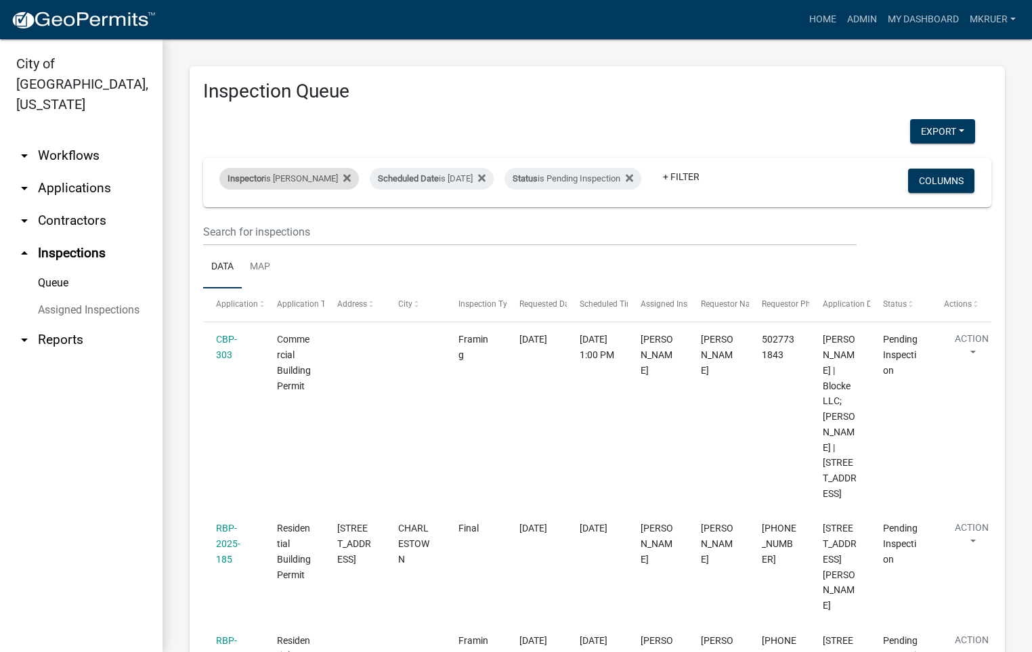
click at [295, 168] on div "Inspector is [PERSON_NAME]" at bounding box center [288, 179] width 139 height 22
click at [250, 232] on select "Select an option None [PERSON_NAME] [PERSON_NAME] [PERSON_NAME] [PERSON_NAME] […" at bounding box center [278, 233] width 135 height 28
select select "36a8b8f0-2ef8-43e9-ae06-718f51af8d36"
click at [219, 219] on select "Select an option None [PERSON_NAME] [PERSON_NAME] [PERSON_NAME] [PERSON_NAME] […" at bounding box center [278, 233] width 135 height 28
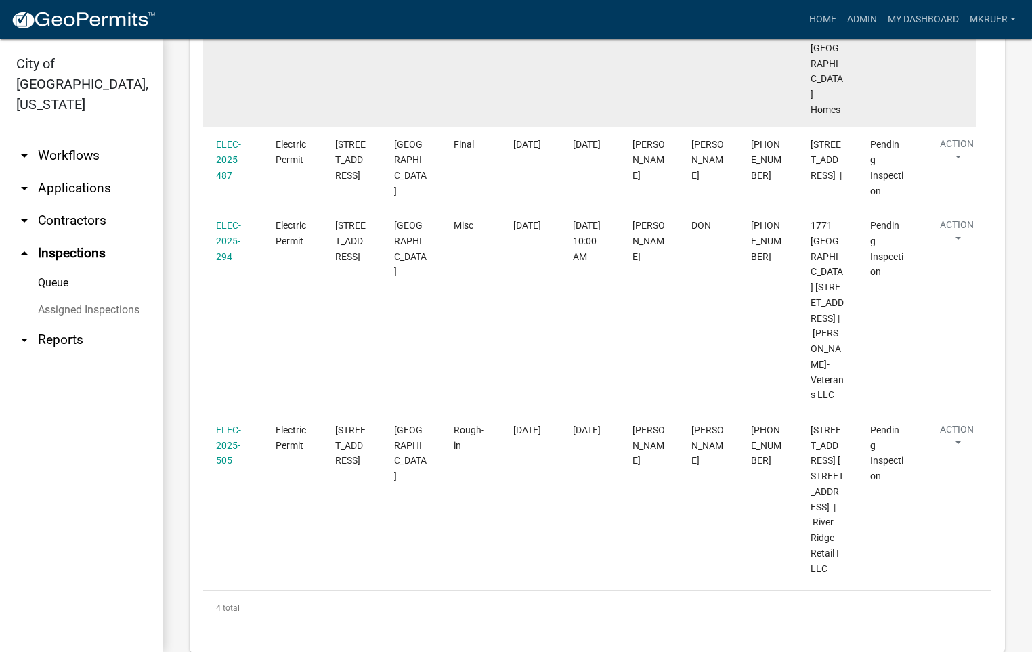
scroll to position [498, 0]
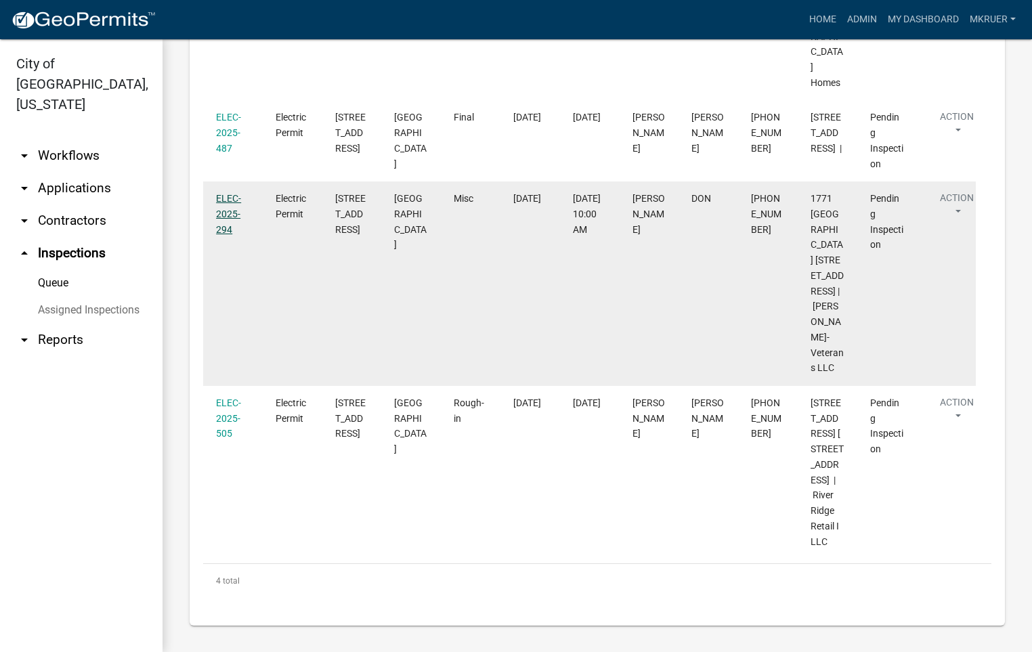
click at [228, 193] on link "ELEC-2025-294" at bounding box center [228, 214] width 25 height 42
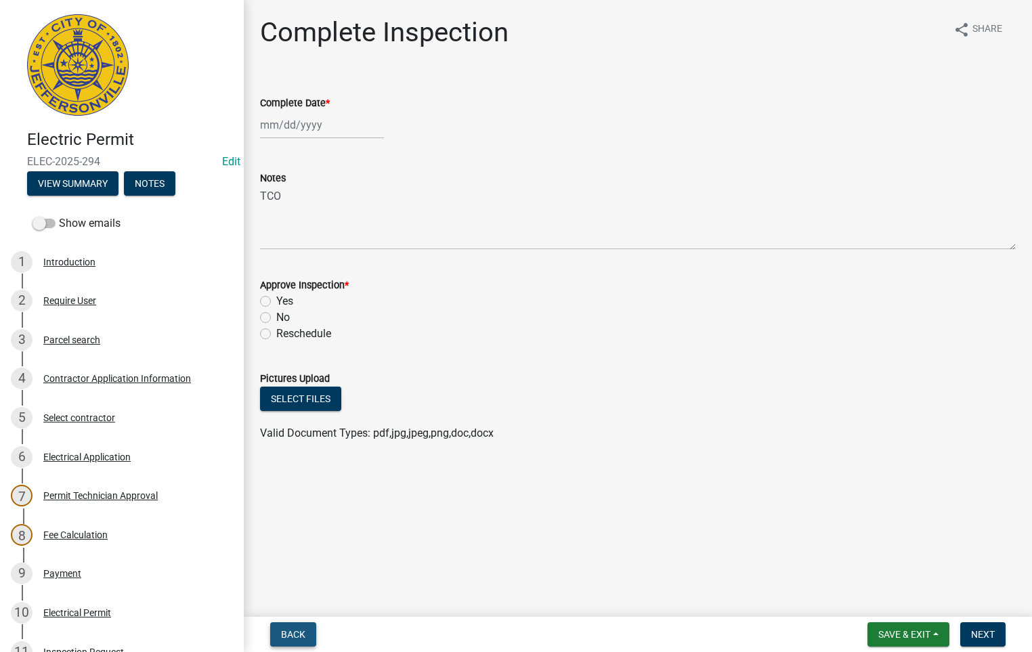
click at [285, 640] on button "Back" at bounding box center [293, 634] width 46 height 24
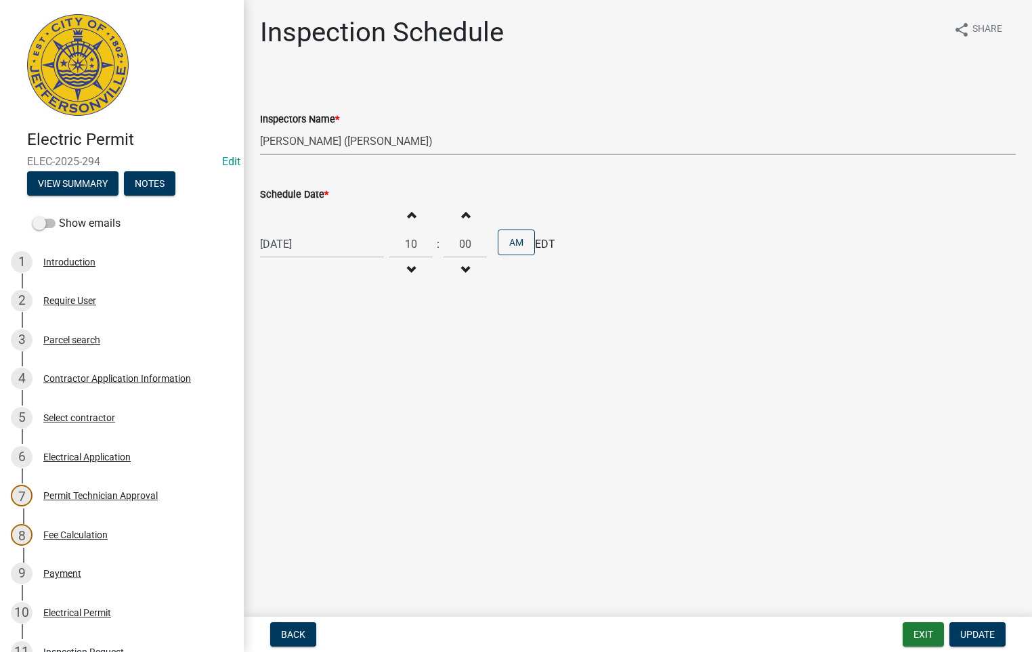
click at [293, 136] on select "Select Item... [PERSON_NAME] ([PERSON_NAME]) [PERSON_NAME] ([PERSON_NAME]) mkru…" at bounding box center [637, 141] width 755 height 28
select select "fdb3bcc6-ce93-4663-8a18-5c08884dd177"
click at [260, 127] on select "Select Item... [PERSON_NAME] ([PERSON_NAME]) [PERSON_NAME] ([PERSON_NAME]) mkru…" at bounding box center [637, 141] width 755 height 28
click at [976, 634] on span "Update" at bounding box center [977, 634] width 35 height 11
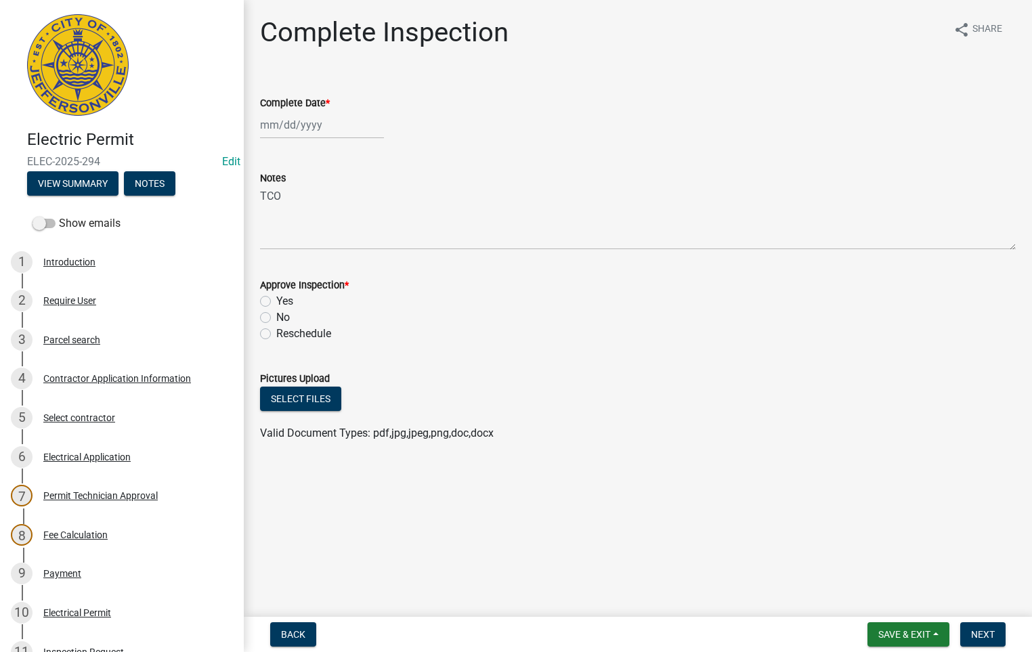
click at [276, 303] on label "Yes" at bounding box center [284, 301] width 17 height 16
click at [276, 302] on input "Yes" at bounding box center [280, 297] width 9 height 9
radio input "true"
click at [983, 636] on span "Next" at bounding box center [983, 634] width 24 height 11
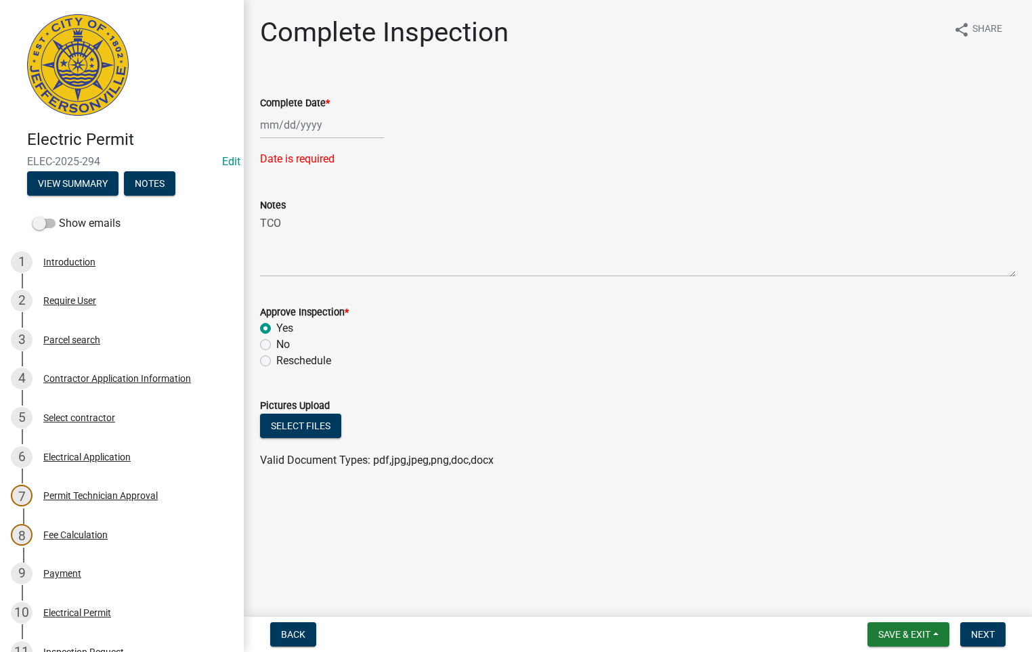
select select "9"
select select "2025"
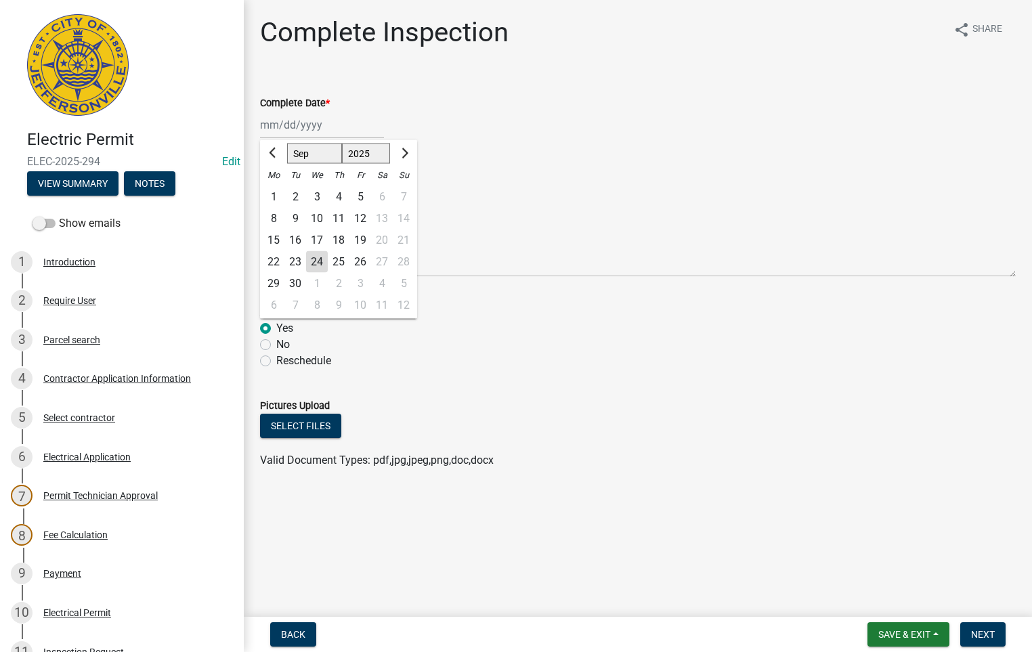
click at [303, 123] on div "[PERSON_NAME] Feb Mar Apr [PERSON_NAME][DATE] Oct Nov [DATE] 1526 1527 1528 152…" at bounding box center [322, 125] width 124 height 28
click at [320, 262] on div "24" at bounding box center [317, 262] width 22 height 22
type input "[DATE]"
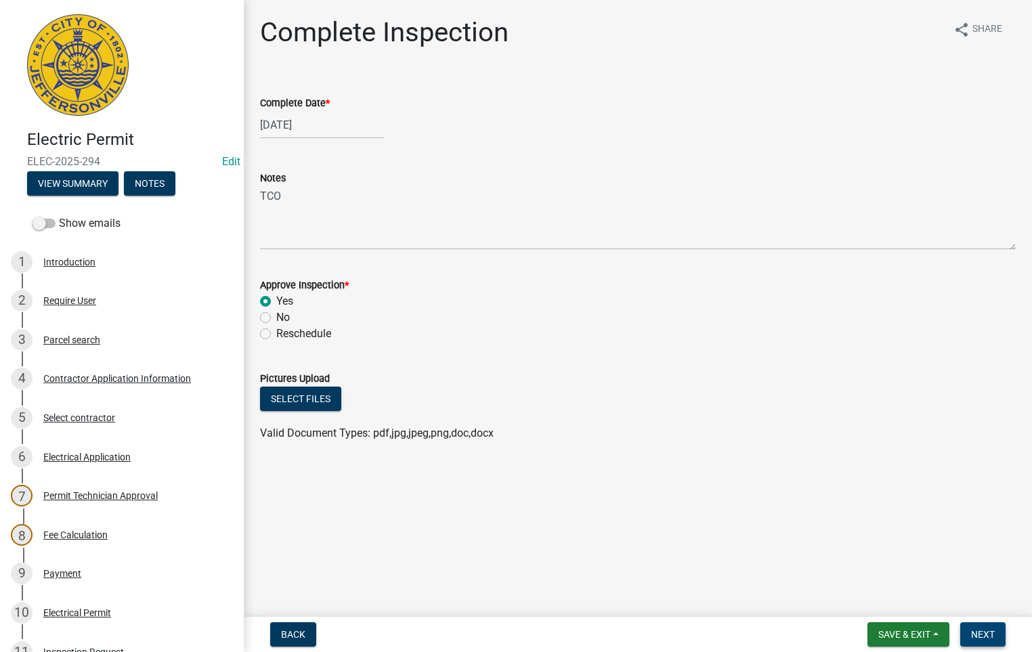
click at [989, 636] on span "Next" at bounding box center [983, 634] width 24 height 11
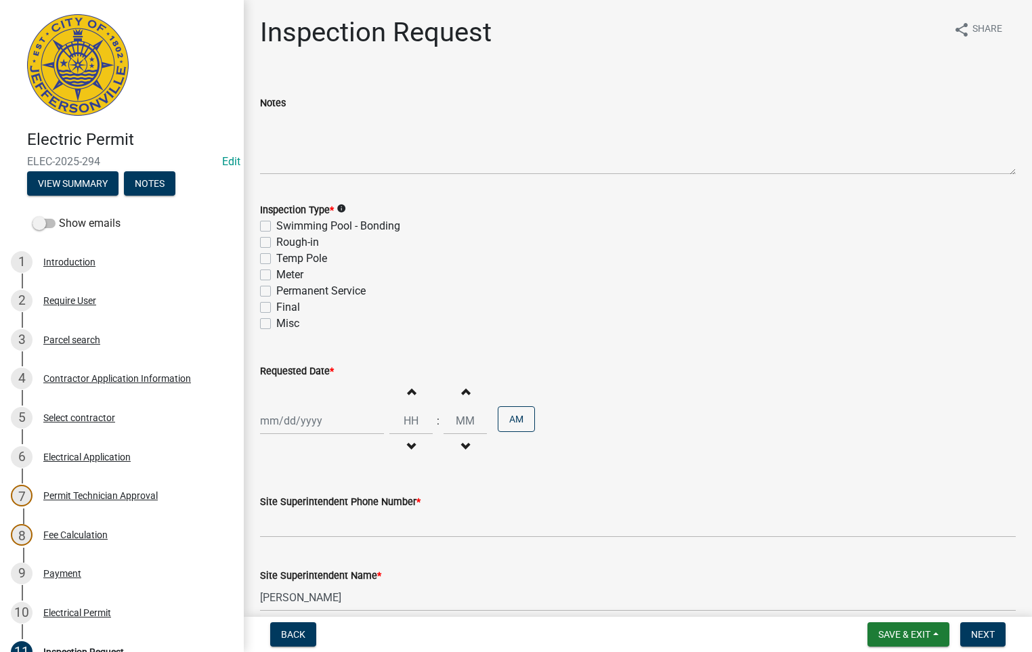
click at [276, 303] on label "Final" at bounding box center [288, 307] width 24 height 16
click at [276, 303] on input "Final" at bounding box center [280, 303] width 9 height 9
checkbox input "true"
checkbox input "false"
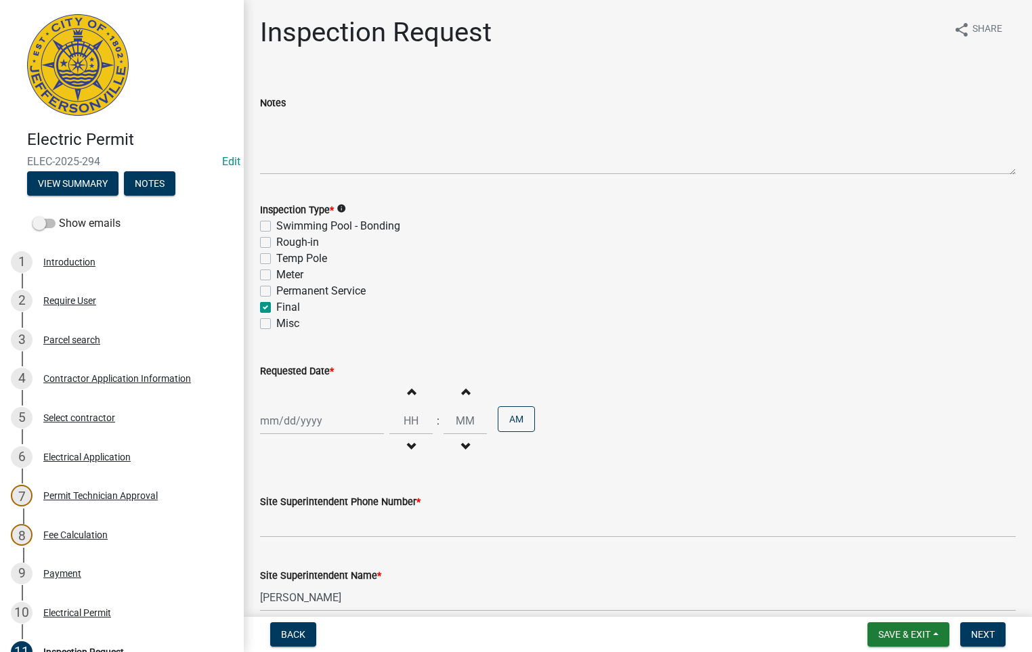
checkbox input "false"
checkbox input "true"
checkbox input "false"
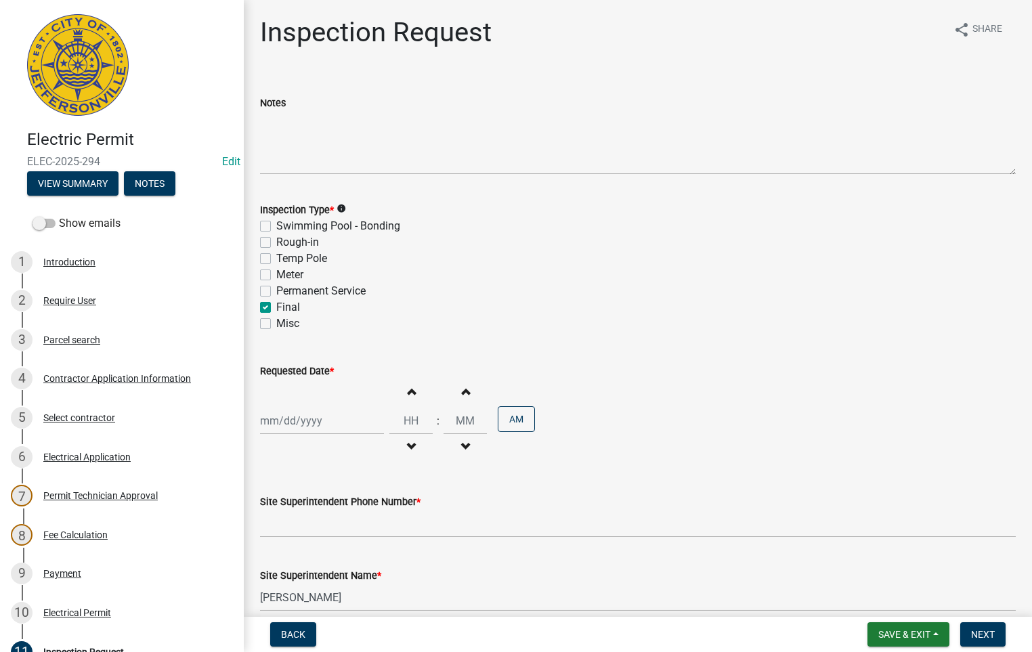
click at [285, 424] on div at bounding box center [322, 421] width 124 height 28
select select "9"
select select "2025"
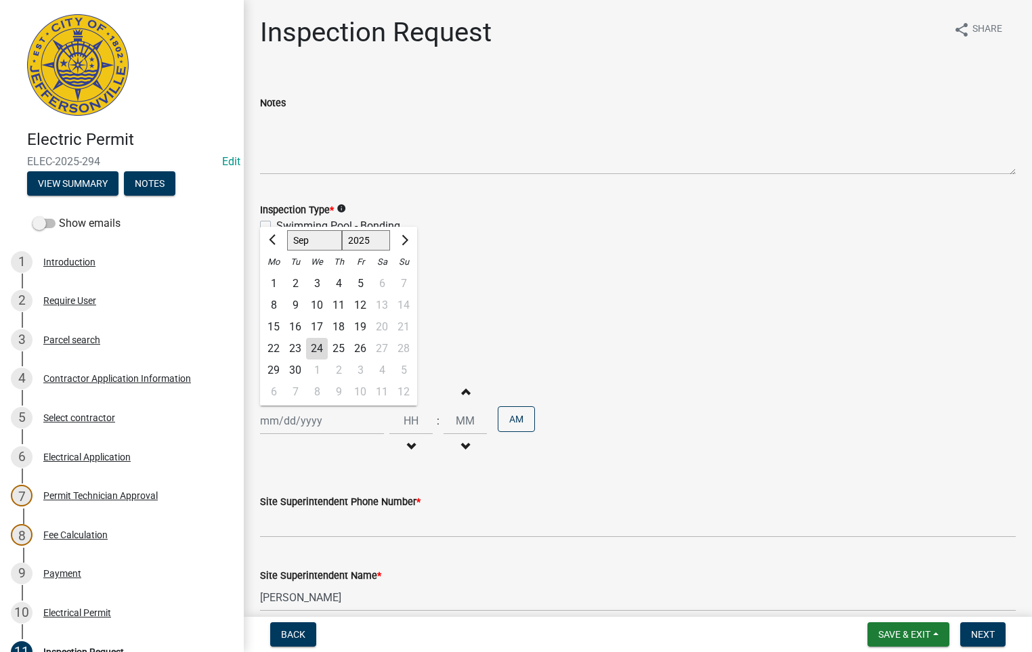
click at [340, 344] on div "25" at bounding box center [339, 349] width 22 height 22
type input "[DATE]"
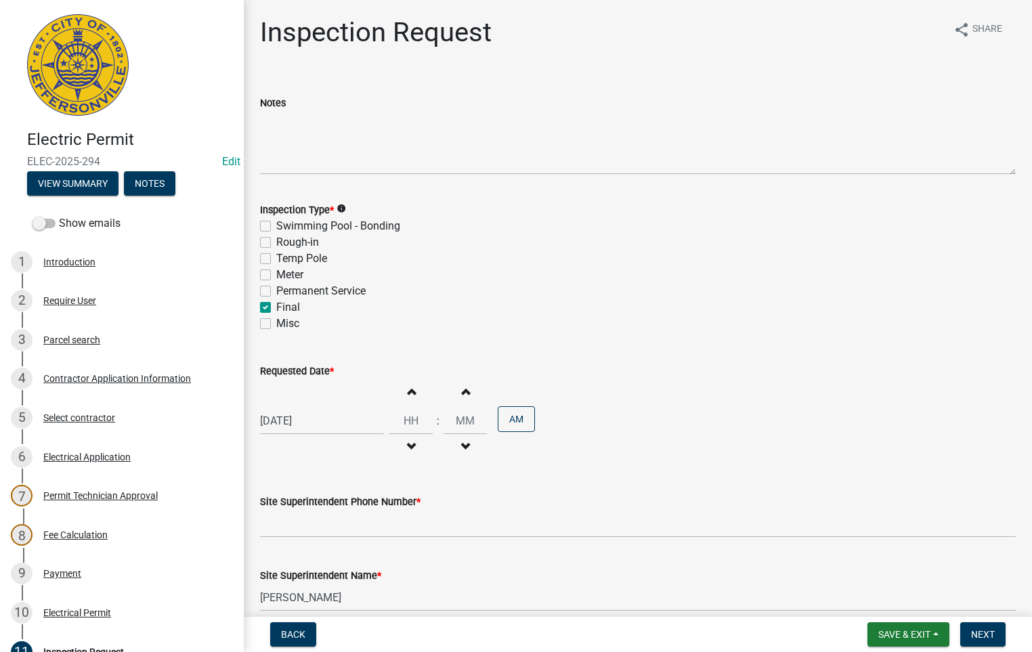
click at [408, 394] on span "button" at bounding box center [411, 391] width 7 height 11
type input "01"
type input "00"
click at [408, 394] on span "button" at bounding box center [411, 391] width 7 height 11
type input "02"
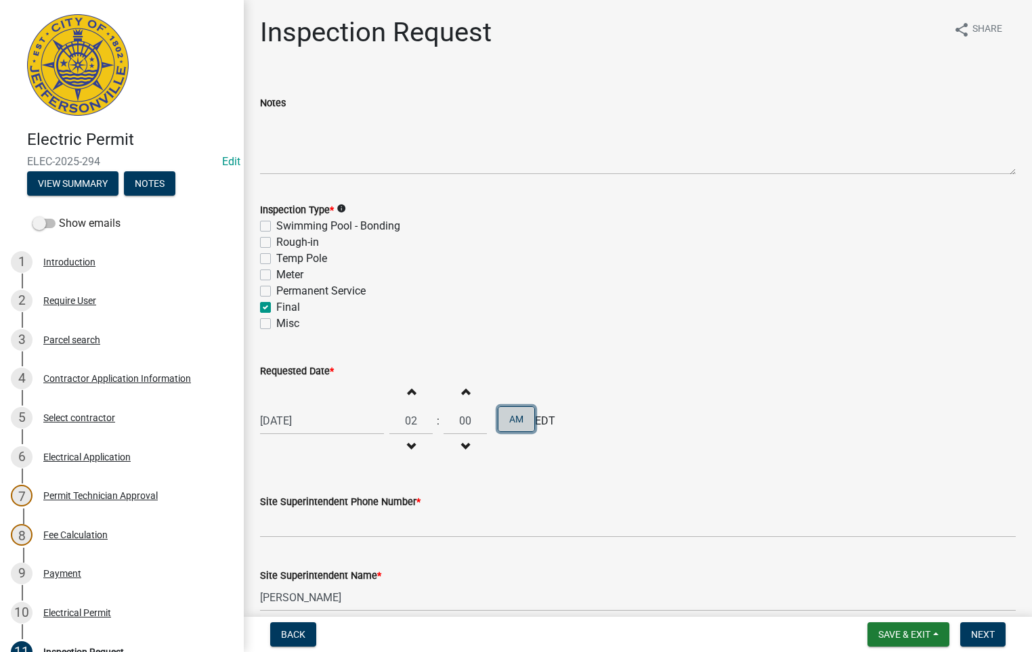
click at [516, 420] on button "AM" at bounding box center [516, 419] width 37 height 26
click at [984, 636] on span "Next" at bounding box center [983, 634] width 24 height 11
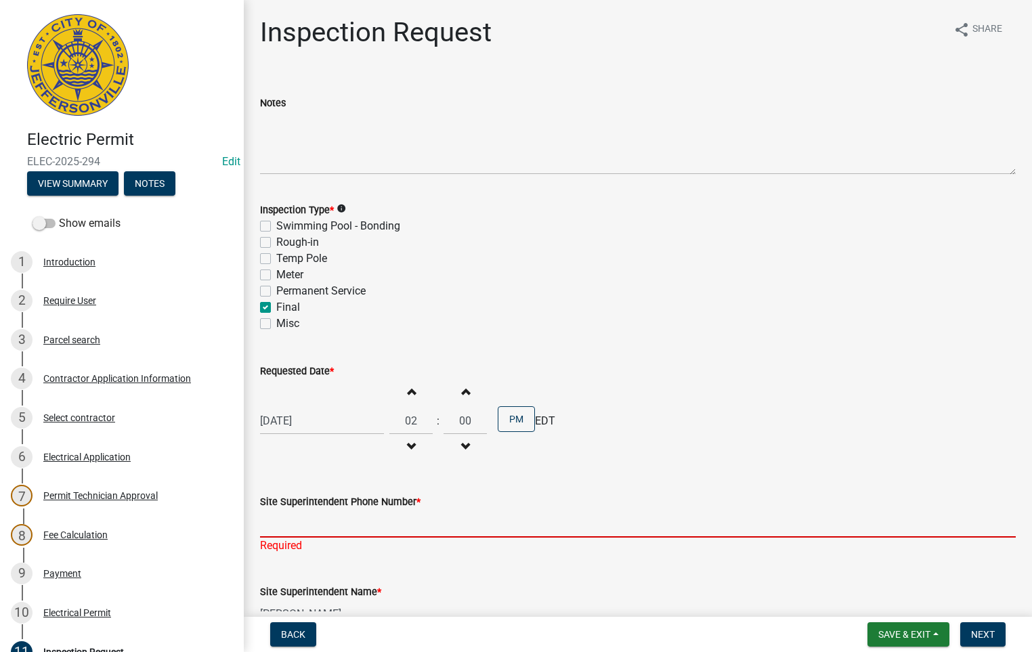
click at [317, 518] on input "Site Superintendent Phone Number *" at bounding box center [637, 524] width 755 height 28
type input "5027731843"
type input "[EMAIL_ADDRESS][DOMAIN_NAME]"
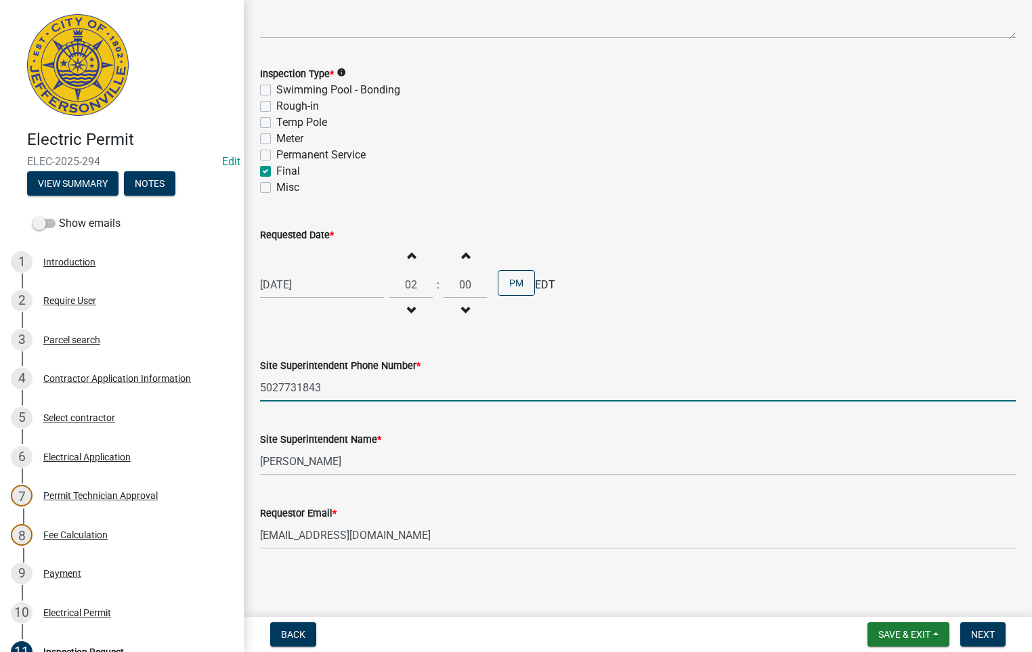
scroll to position [137, 0]
click at [990, 632] on span "Next" at bounding box center [983, 634] width 24 height 11
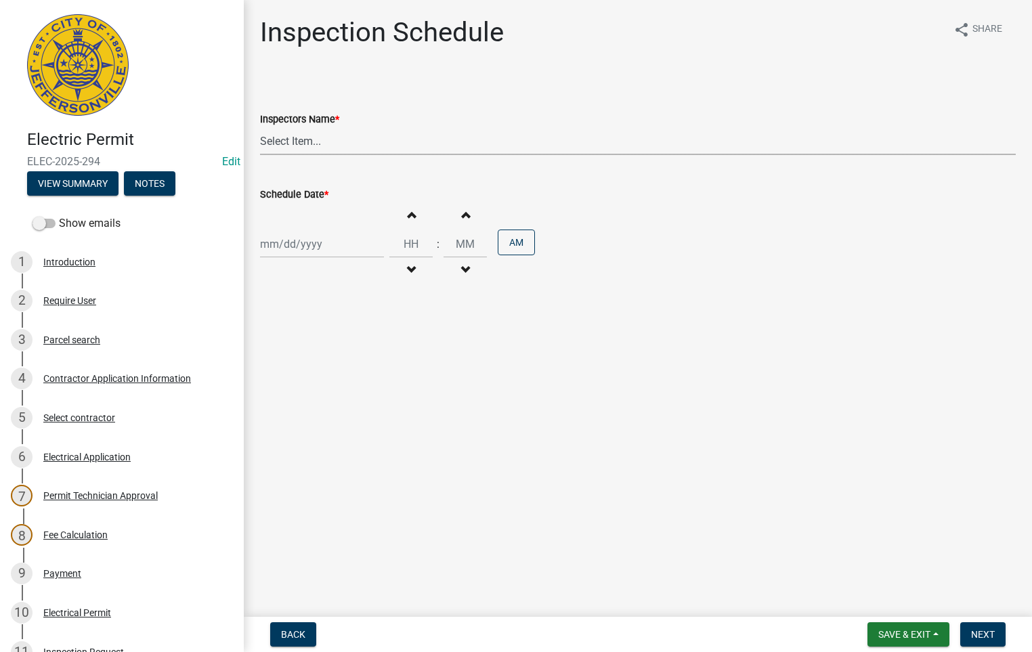
click at [309, 140] on select "Select Item... [PERSON_NAME] ([PERSON_NAME]) [PERSON_NAME] ([PERSON_NAME]) mkru…" at bounding box center [637, 141] width 755 height 28
select select "fdb3bcc6-ce93-4663-8a18-5c08884dd177"
click at [260, 127] on select "Select Item... [PERSON_NAME] ([PERSON_NAME]) [PERSON_NAME] ([PERSON_NAME]) mkru…" at bounding box center [637, 141] width 755 height 28
click at [317, 242] on div at bounding box center [322, 244] width 124 height 28
select select "9"
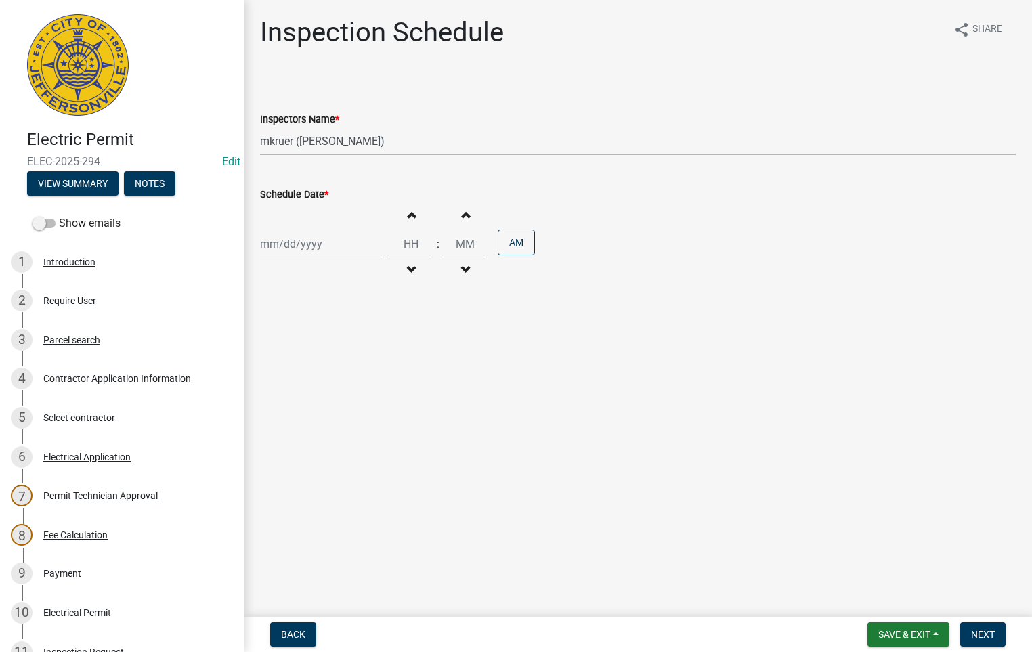
select select "2025"
click at [339, 380] on div "25" at bounding box center [339, 382] width 22 height 22
type input "[DATE]"
click at [408, 213] on span "button" at bounding box center [411, 214] width 7 height 11
type input "01"
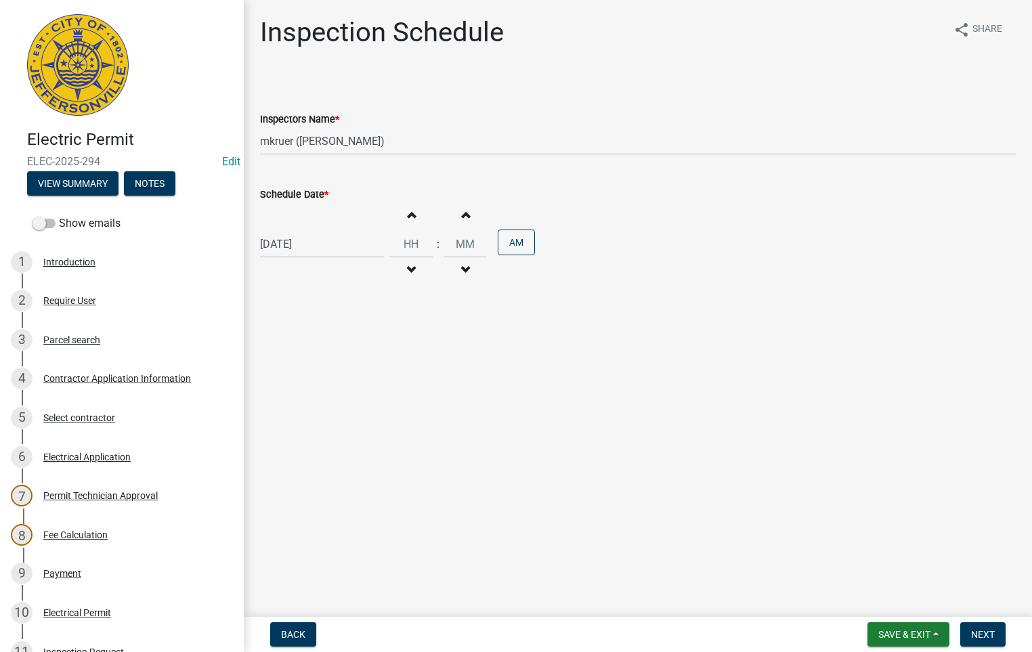
type input "00"
click at [408, 213] on span "button" at bounding box center [411, 214] width 7 height 11
type input "02"
click at [506, 244] on button "AM" at bounding box center [516, 242] width 37 height 26
click at [980, 630] on span "Next" at bounding box center [983, 634] width 24 height 11
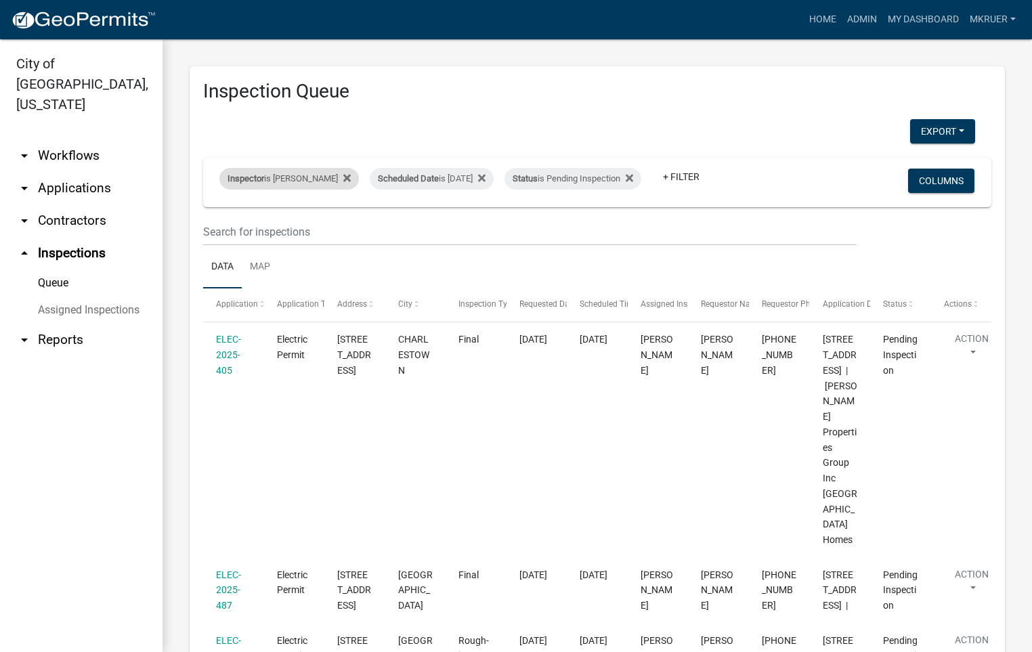
click at [309, 168] on div "Inspector is [PERSON_NAME]" at bounding box center [288, 179] width 139 height 22
click at [267, 234] on select "Select an option None [PERSON_NAME] [PERSON_NAME] [PERSON_NAME] [PERSON_NAME] […" at bounding box center [286, 233] width 135 height 28
select select "fdb3bcc6-ce93-4663-8a18-5c08884dd177"
click at [219, 219] on select "Select an option None [PERSON_NAME] [PERSON_NAME] [PERSON_NAME] [PERSON_NAME] […" at bounding box center [286, 233] width 135 height 28
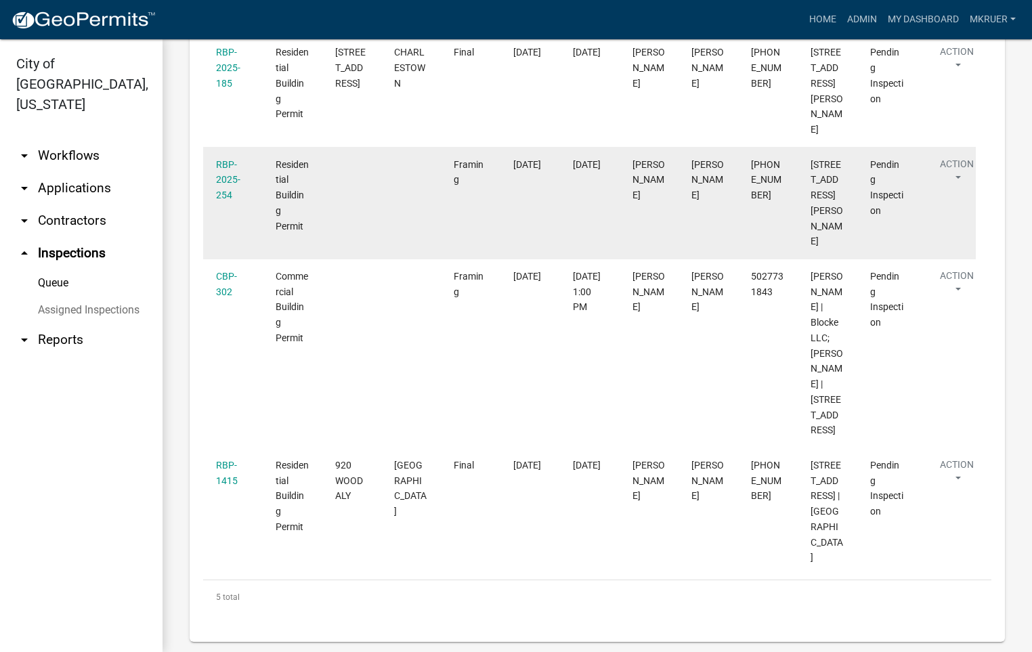
scroll to position [565, 0]
